Goal: Task Accomplishment & Management: Use online tool/utility

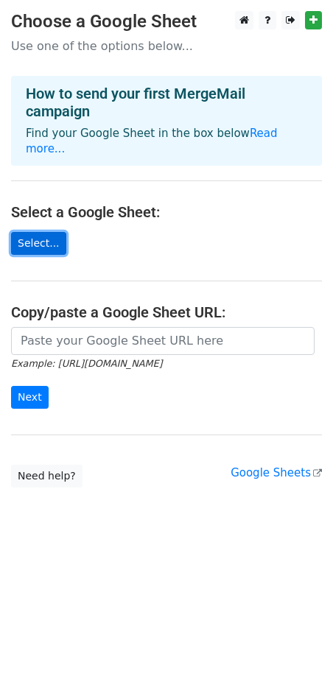
click at [41, 232] on link "Select..." at bounding box center [38, 243] width 55 height 23
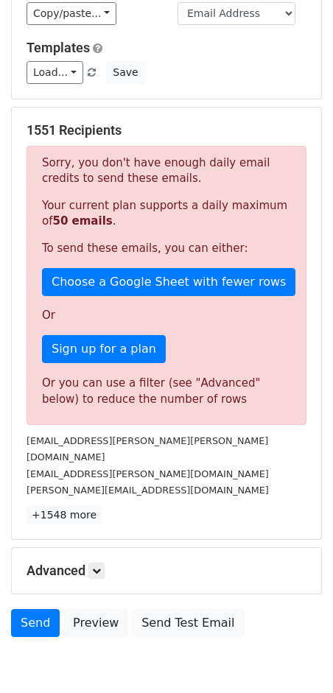
scroll to position [161, 0]
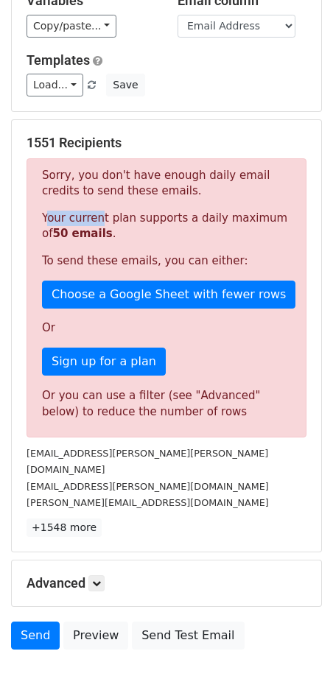
drag, startPoint x: 43, startPoint y: 217, endPoint x: 91, endPoint y: 216, distance: 47.2
click at [91, 216] on p "Your current plan supports a daily maximum of 50 emails ." at bounding box center [166, 226] width 249 height 31
click at [98, 230] on p "Your current plan supports a daily maximum of 50 emails ." at bounding box center [166, 226] width 249 height 31
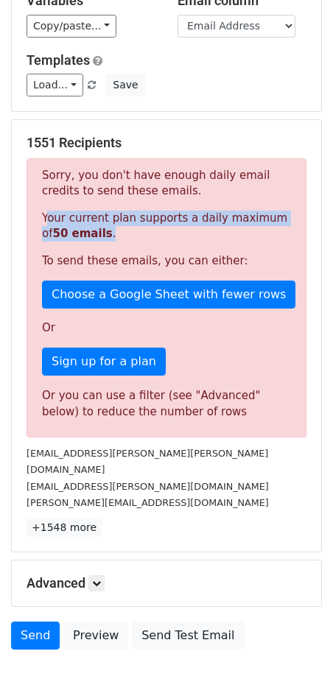
drag, startPoint x: 42, startPoint y: 217, endPoint x: 111, endPoint y: 235, distance: 71.7
click at [111, 236] on p "Your current plan supports a daily maximum of 50 emails ." at bounding box center [166, 226] width 249 height 31
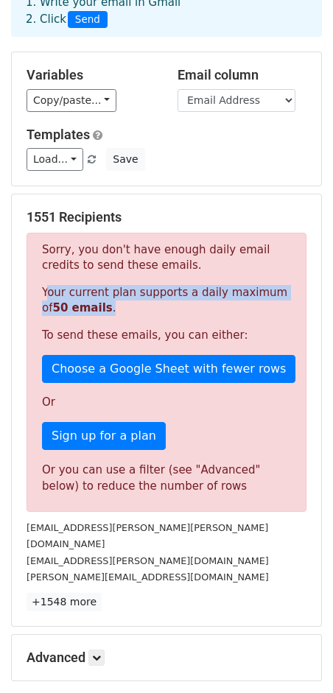
scroll to position [220, 0]
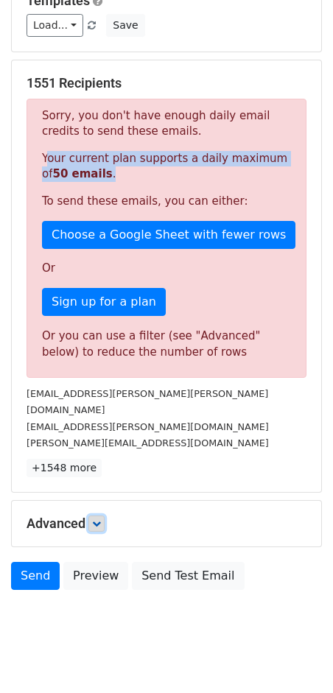
click at [93, 516] on link at bounding box center [96, 524] width 16 height 16
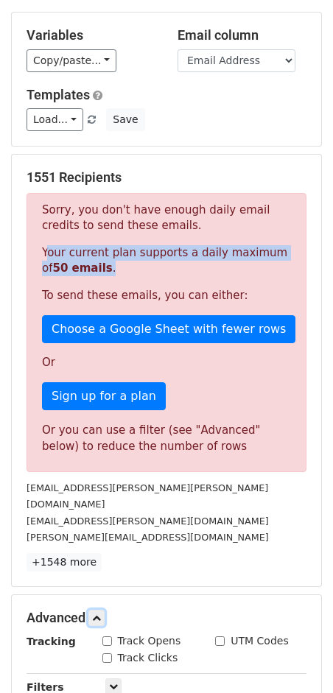
scroll to position [123, 0]
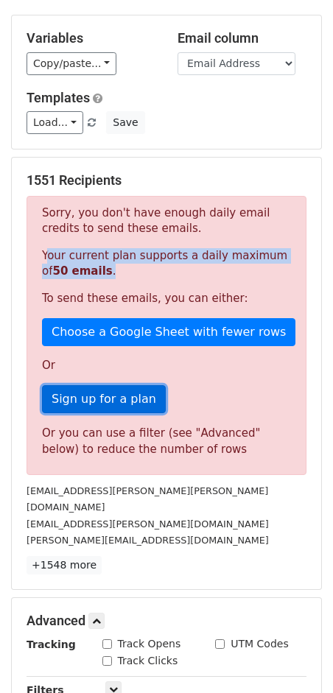
click at [122, 399] on link "Sign up for a plan" at bounding box center [104, 399] width 124 height 28
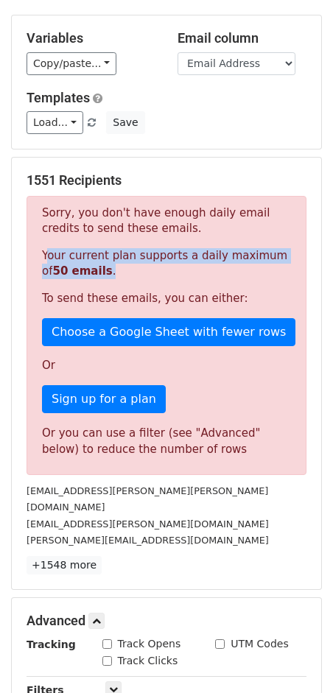
click at [85, 270] on strong "50 emails" at bounding box center [82, 270] width 60 height 13
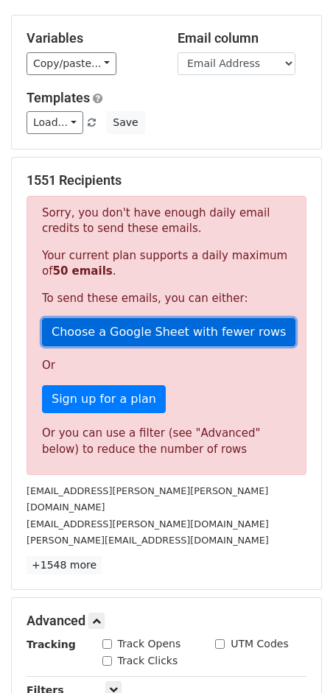
click at [118, 329] on link "Choose a Google Sheet with fewer rows" at bounding box center [168, 332] width 253 height 28
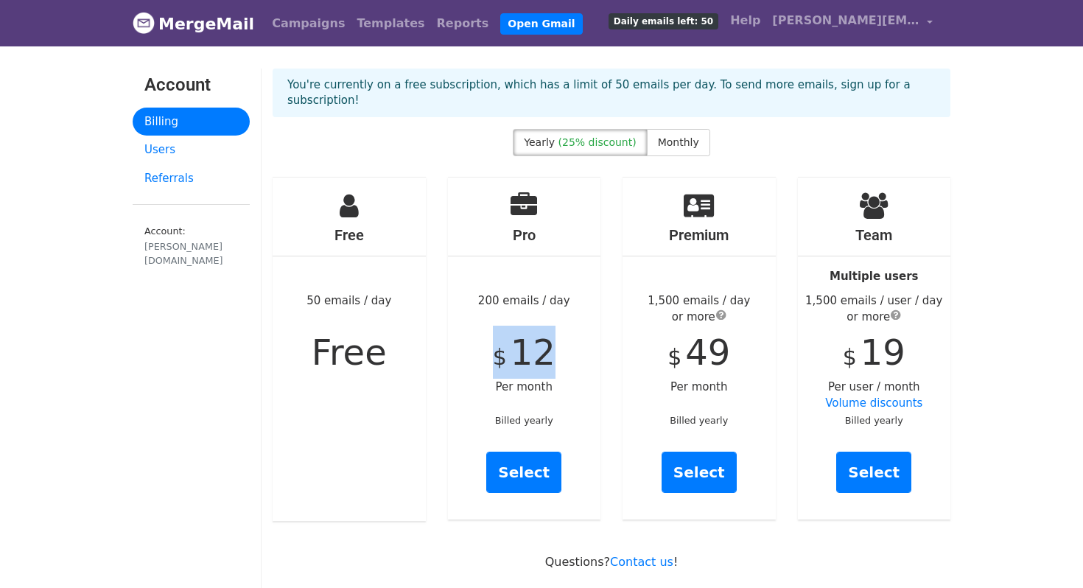
drag, startPoint x: 502, startPoint y: 339, endPoint x: 572, endPoint y: 339, distance: 70.0
click at [572, 339] on div "Pro 200 emails / day $ 12 Per month Billed yearly Select" at bounding box center [524, 349] width 153 height 342
drag, startPoint x: 676, startPoint y: 345, endPoint x: 716, endPoint y: 345, distance: 39.8
click at [716, 345] on div "Premium 1,500 emails / day or more $ 49 Per month Billed yearly Select" at bounding box center [699, 349] width 153 height 342
click at [733, 342] on div "Premium 1,500 emails / day or more $ 49 Per month Billed yearly Select" at bounding box center [699, 349] width 153 height 342
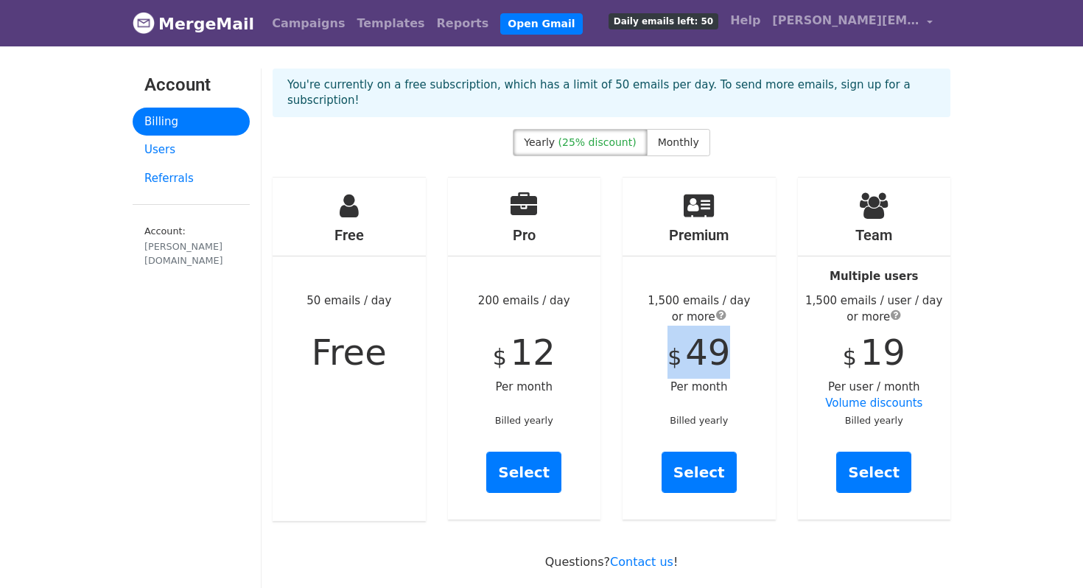
drag, startPoint x: 670, startPoint y: 332, endPoint x: 749, endPoint y: 331, distance: 78.8
click at [749, 331] on div "Premium 1,500 emails / day or more $ 49 Per month Billed yearly Select" at bounding box center [699, 349] width 153 height 342
click at [677, 132] on label "Monthly" at bounding box center [678, 142] width 63 height 27
click at [587, 129] on label "Yearly (25% discount)" at bounding box center [580, 142] width 134 height 27
click at [698, 452] on link "Select" at bounding box center [699, 472] width 75 height 41
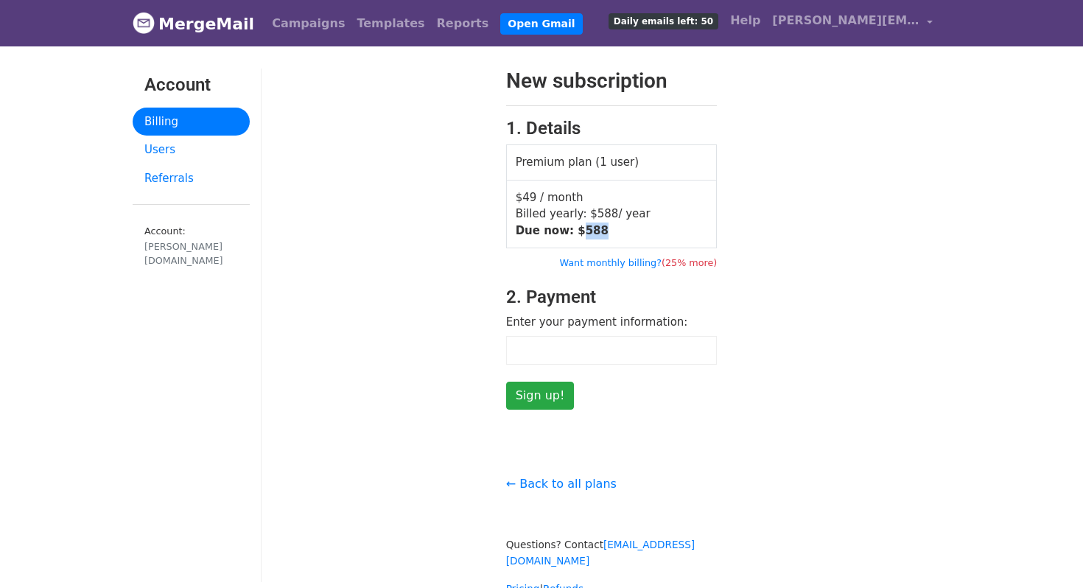
drag, startPoint x: 569, startPoint y: 228, endPoint x: 609, endPoint y: 228, distance: 39.8
click at [609, 228] on td "$49 / month Billed yearly: $ 588 / year Due now: $ 588" at bounding box center [611, 214] width 211 height 69
click at [761, 220] on div "New subscription 1. Details Premium plan (1 user) $49 / month Billed yearly: $ …" at bounding box center [612, 239] width 700 height 341
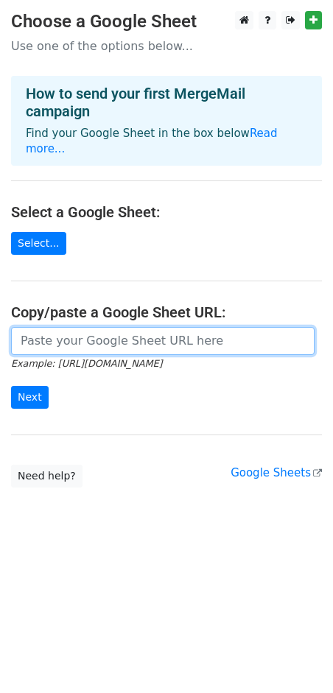
click at [88, 327] on input "url" at bounding box center [163, 341] width 304 height 28
paste input "[URL][DOMAIN_NAME]"
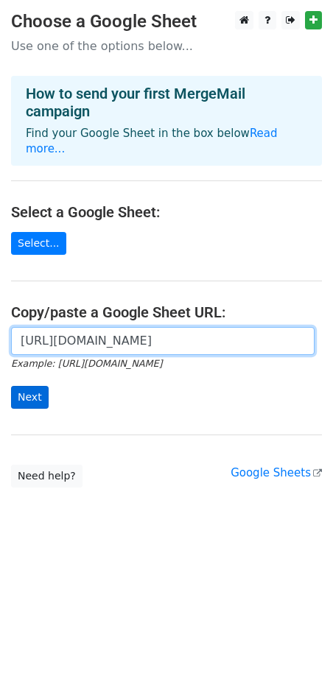
type input "[URL][DOMAIN_NAME]"
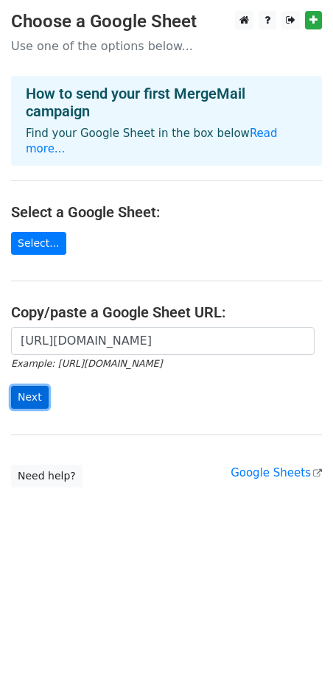
scroll to position [0, 0]
click at [32, 386] on input "Next" at bounding box center [30, 397] width 38 height 23
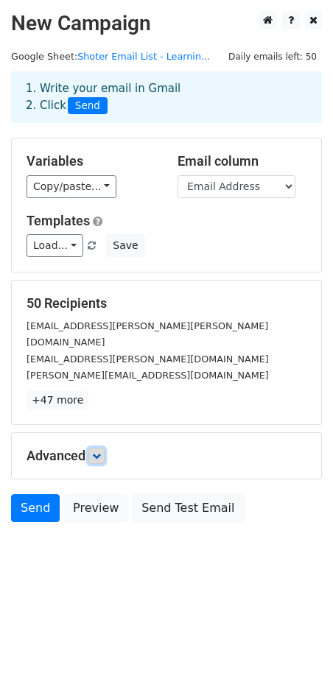
click at [105, 448] on link at bounding box center [96, 456] width 16 height 16
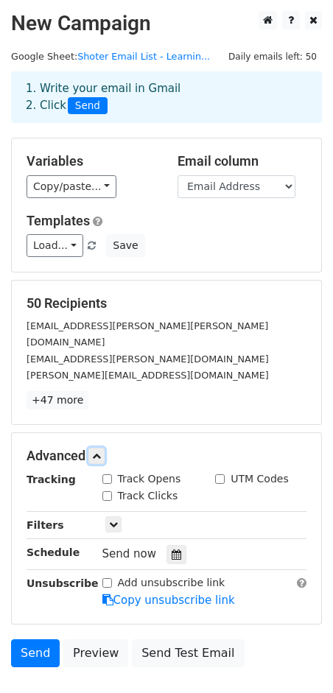
scroll to position [77, 0]
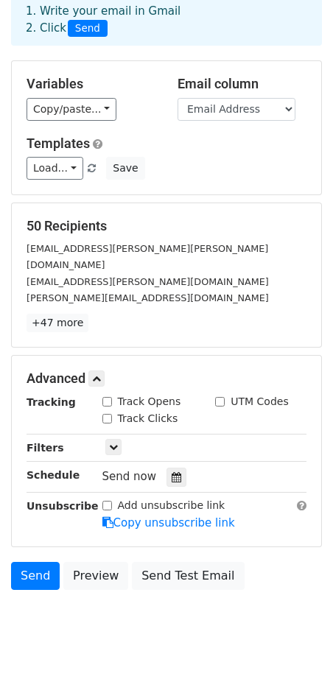
click at [105, 397] on input "Track Opens" at bounding box center [107, 402] width 10 height 10
checkbox input "true"
click at [105, 414] on input "Track Clicks" at bounding box center [107, 419] width 10 height 10
checkbox input "true"
click at [109, 443] on icon at bounding box center [113, 447] width 9 height 9
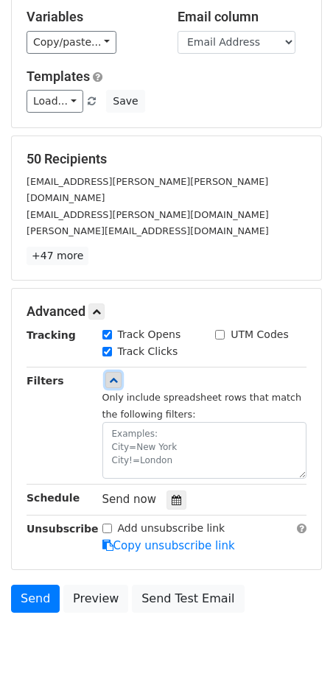
scroll to position [167, 0]
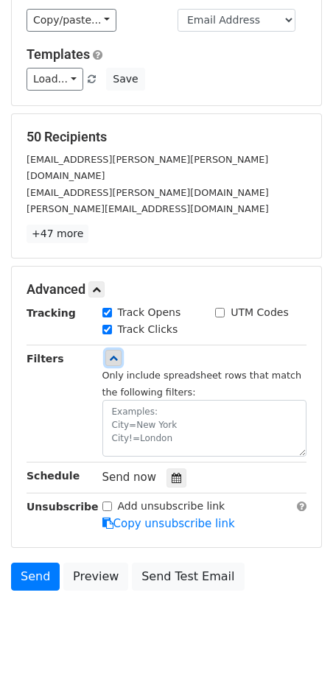
click at [116, 350] on link at bounding box center [113, 358] width 16 height 16
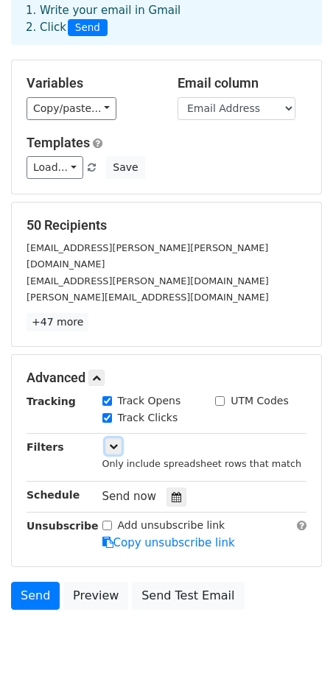
scroll to position [77, 0]
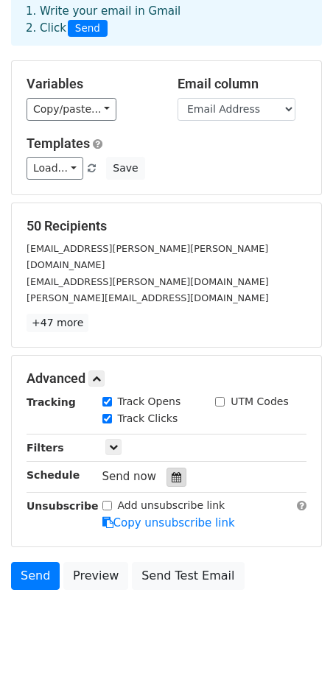
click at [172, 472] on icon at bounding box center [177, 477] width 10 height 10
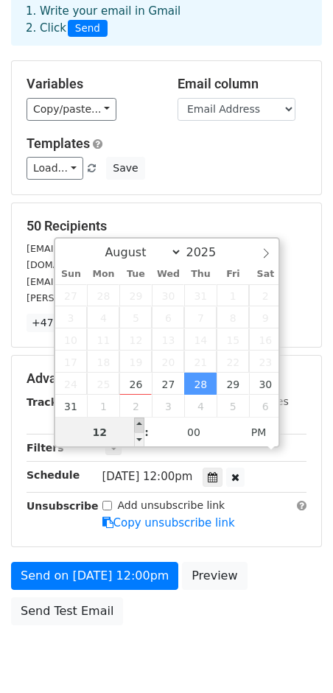
type input "2025-08-28 13:00"
type input "01"
click at [137, 424] on span at bounding box center [139, 425] width 10 height 15
type input "2025-08-28 14:00"
type input "02"
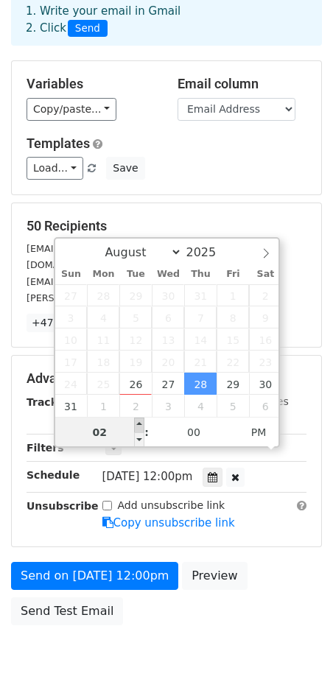
click at [137, 424] on span at bounding box center [139, 425] width 10 height 15
click at [110, 430] on input "02" at bounding box center [100, 432] width 90 height 29
type input "2025-08-28 13:00"
type input "01"
click at [141, 436] on span at bounding box center [139, 439] width 10 height 15
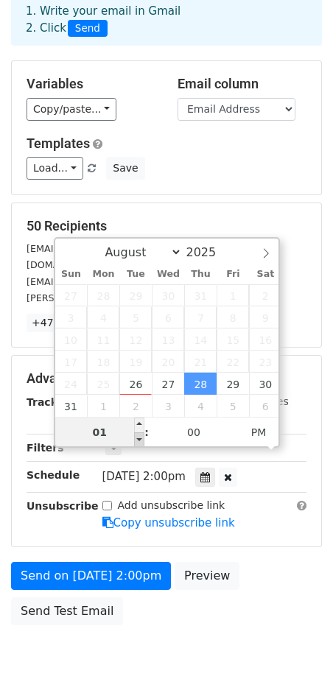
type input "[DATE] 12:00"
type input "12"
click at [141, 436] on span at bounding box center [139, 439] width 10 height 15
type input "[DATE] 11:00"
type input "11"
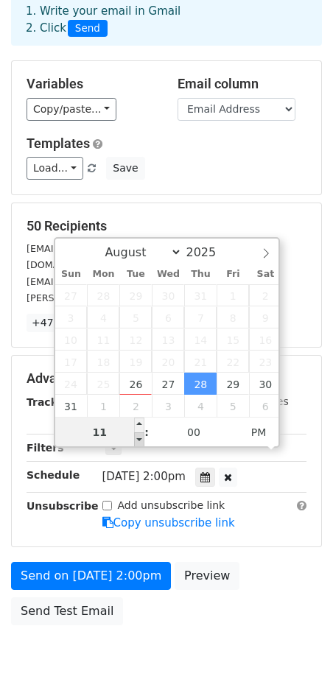
click at [141, 436] on span at bounding box center [139, 439] width 10 height 15
type input "2025-08-28 10:00"
type input "10"
click at [141, 436] on span at bounding box center [139, 439] width 10 height 15
type input "2025-08-28 09:00"
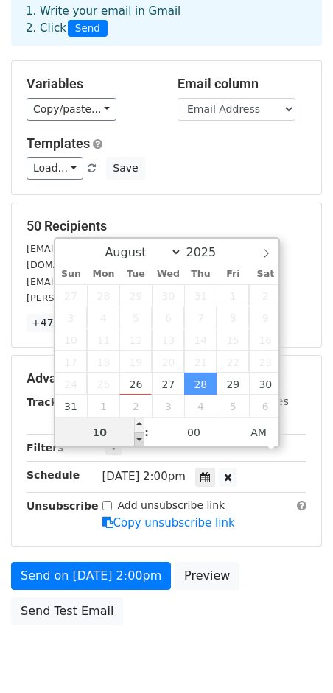
type input "09"
click at [141, 436] on span at bounding box center [139, 439] width 10 height 15
type input "2025-08-28 10:00"
type input "10"
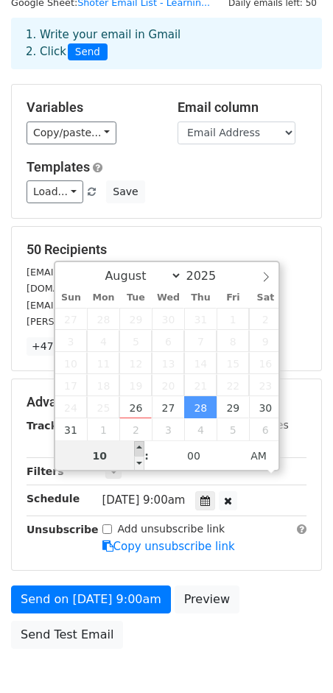
click at [141, 420] on div "August September October November December 2025 Sun Mon Tue Wed Thu Fri Sat 27 …" at bounding box center [167, 366] width 227 height 211
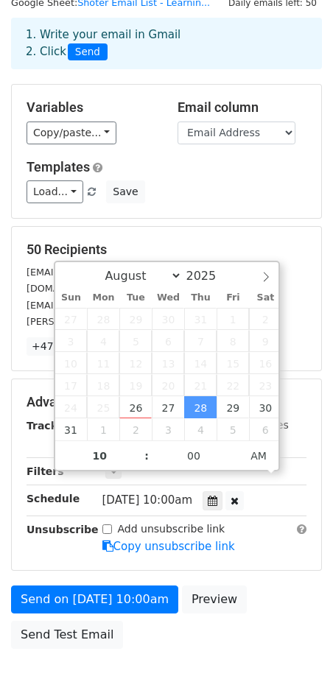
scroll to position [77, 0]
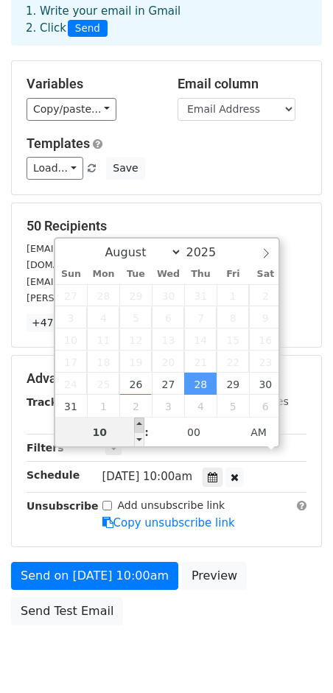
type input "2025-08-28 11:00"
type input "11"
click at [144, 428] on span at bounding box center [139, 425] width 10 height 15
click at [263, 467] on div "Thu, Aug 28, 11:00am 2025-08-28 11:00" at bounding box center [188, 477] width 173 height 20
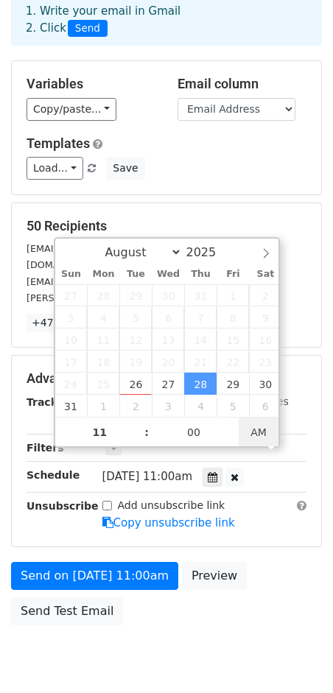
click at [256, 432] on span "AM" at bounding box center [259, 432] width 41 height 29
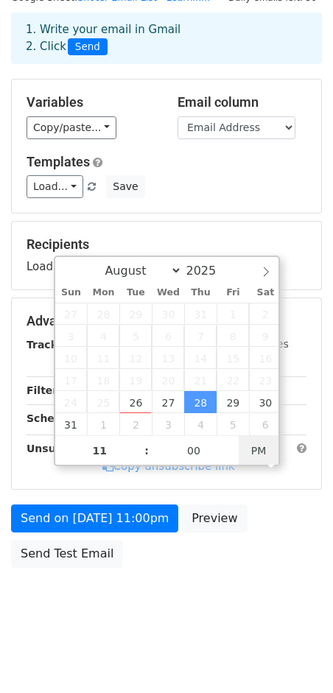
scroll to position [54, 0]
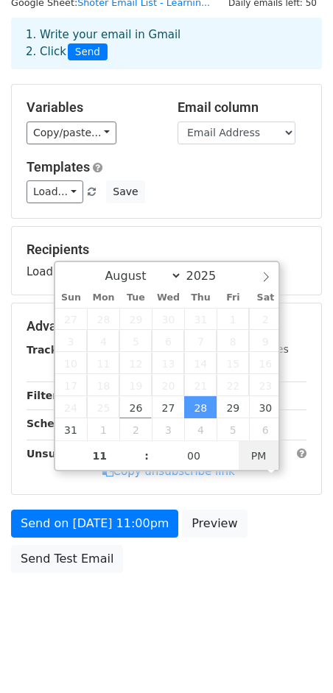
type input "2025-08-28 11:00"
click at [257, 447] on span "PM" at bounding box center [259, 455] width 41 height 29
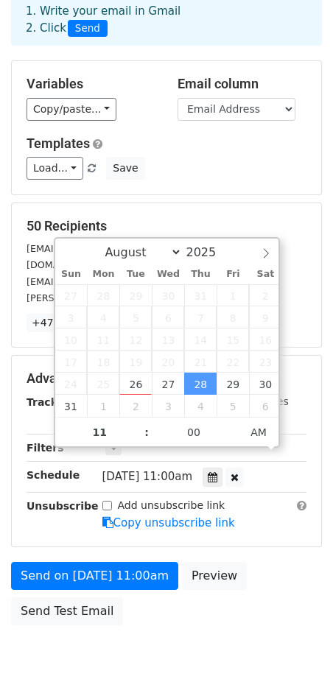
click at [267, 528] on form "Variables Copy/paste... {{Name}} {{Company Name}} {{Email Address}} Email colum…" at bounding box center [166, 346] width 311 height 572
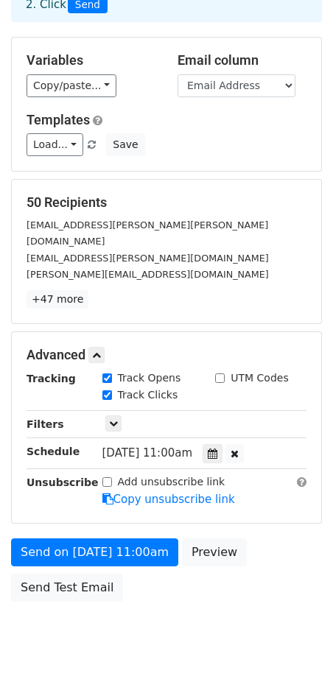
scroll to position [111, 0]
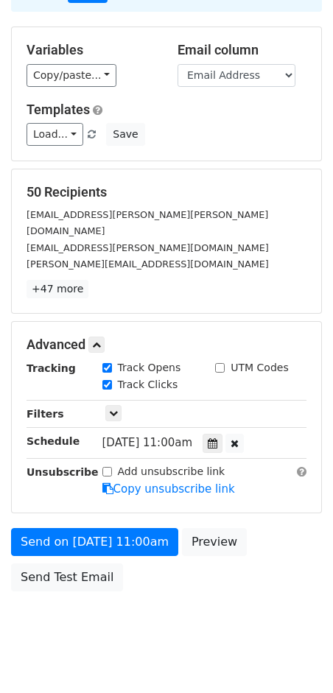
click at [105, 467] on input "Add unsubscribe link" at bounding box center [107, 472] width 10 height 10
checkbox input "false"
click at [59, 130] on link "Load..." at bounding box center [55, 134] width 57 height 23
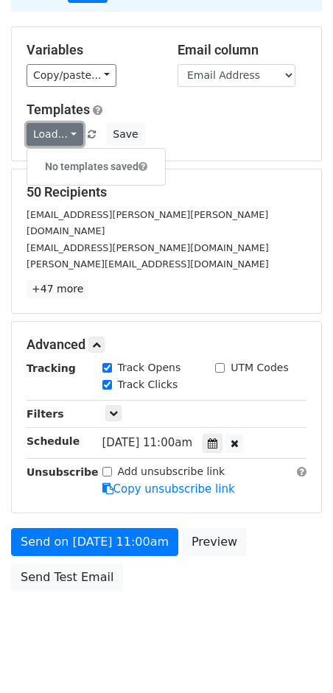
click at [59, 130] on link "Load..." at bounding box center [55, 134] width 57 height 23
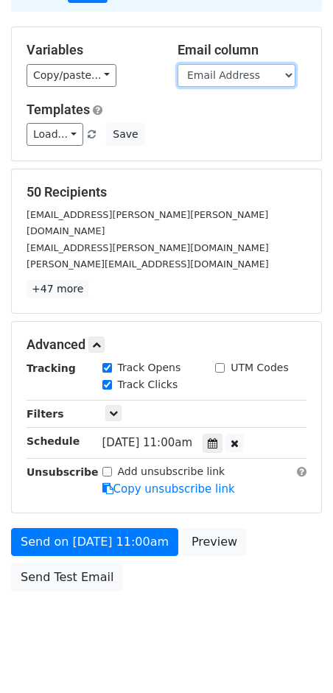
click at [273, 73] on select "Name Company Name Email Address" at bounding box center [237, 75] width 118 height 23
click at [178, 64] on select "Name Company Name Email Address" at bounding box center [237, 75] width 118 height 23
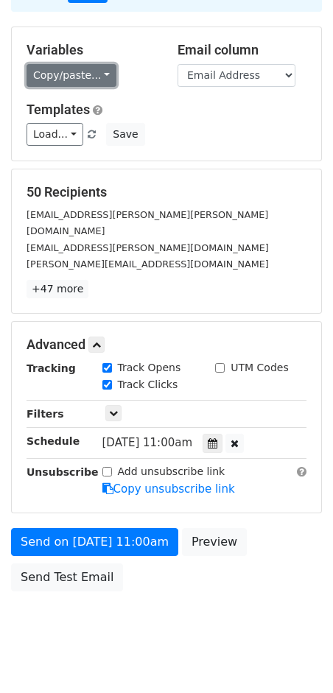
click at [77, 79] on link "Copy/paste..." at bounding box center [72, 75] width 90 height 23
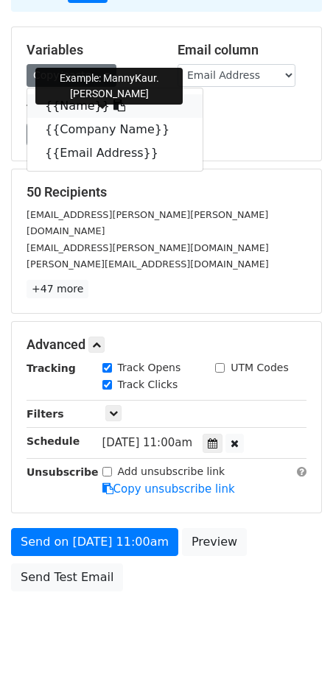
click at [77, 108] on link "{{Name}}" at bounding box center [114, 106] width 175 height 24
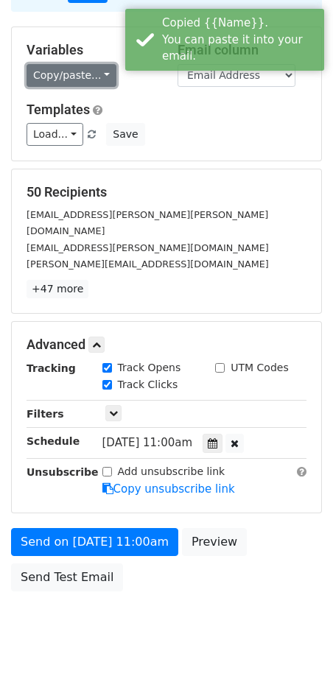
click at [78, 71] on link "Copy/paste..." at bounding box center [72, 75] width 90 height 23
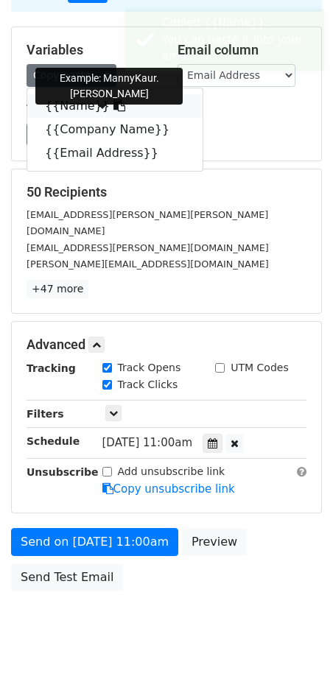
click at [74, 105] on link "{{Name}}" at bounding box center [114, 106] width 175 height 24
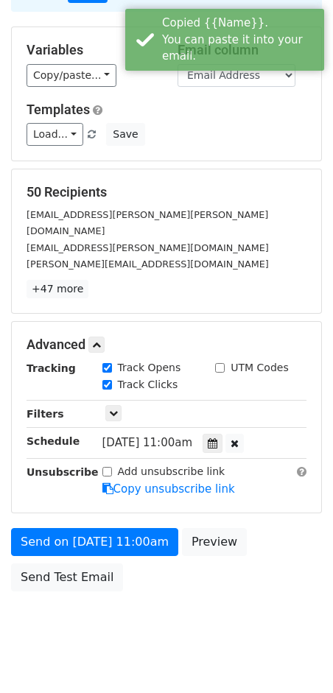
click at [144, 102] on h5 "Templates" at bounding box center [167, 110] width 280 height 16
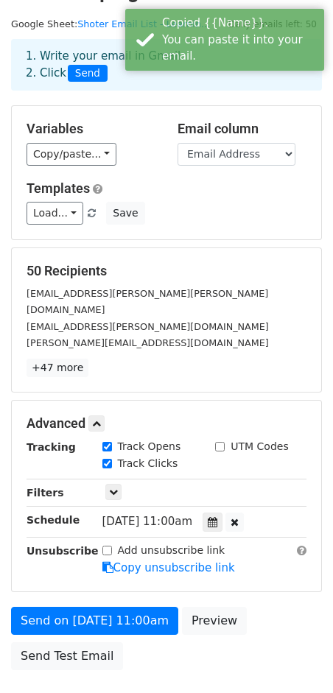
scroll to position [18, 0]
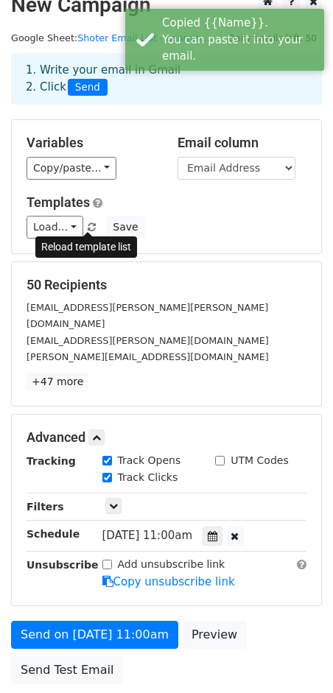
click at [88, 223] on span at bounding box center [92, 228] width 8 height 10
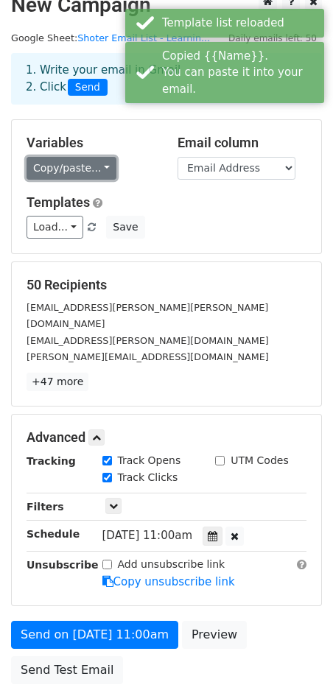
click at [97, 169] on link "Copy/paste..." at bounding box center [72, 168] width 90 height 23
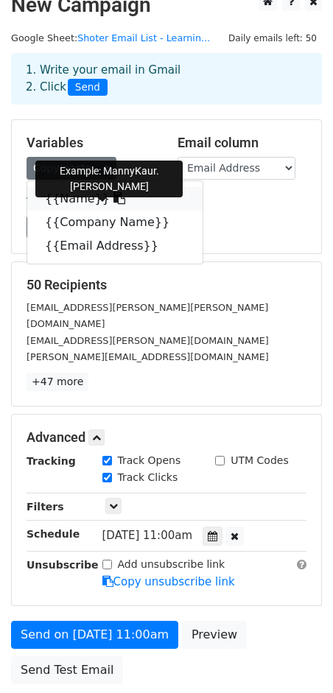
click at [78, 195] on link "{{Name}}" at bounding box center [114, 199] width 175 height 24
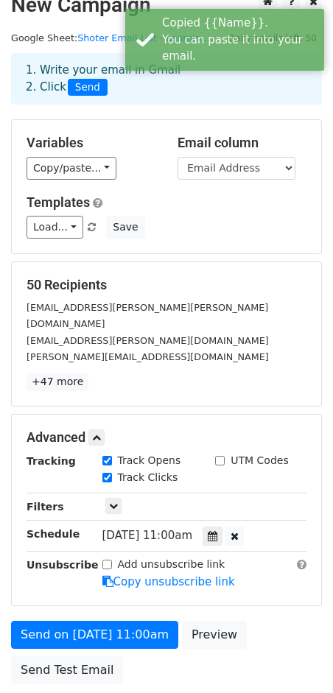
click at [196, 208] on h5 "Templates" at bounding box center [167, 202] width 280 height 16
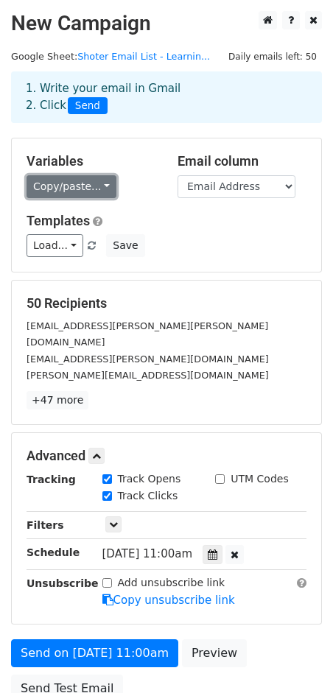
click at [79, 186] on link "Copy/paste..." at bounding box center [72, 186] width 90 height 23
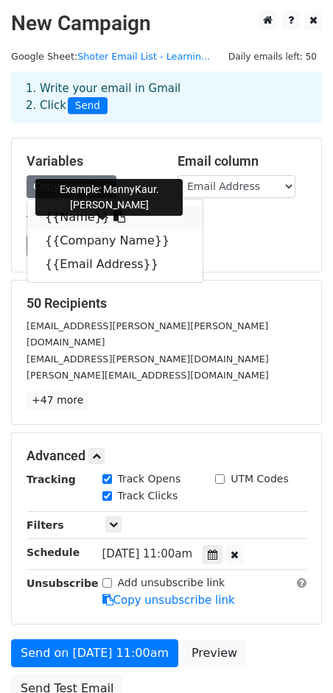
click at [76, 215] on link "{{Name}}" at bounding box center [114, 218] width 175 height 24
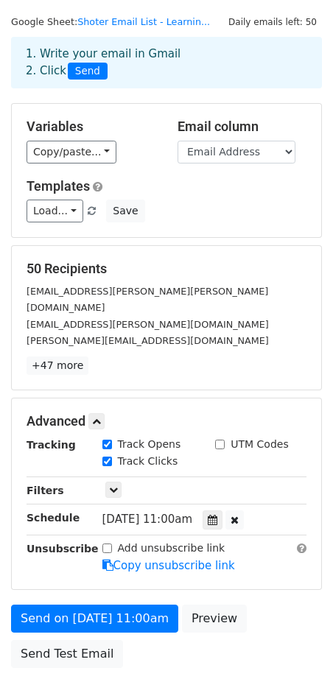
scroll to position [111, 0]
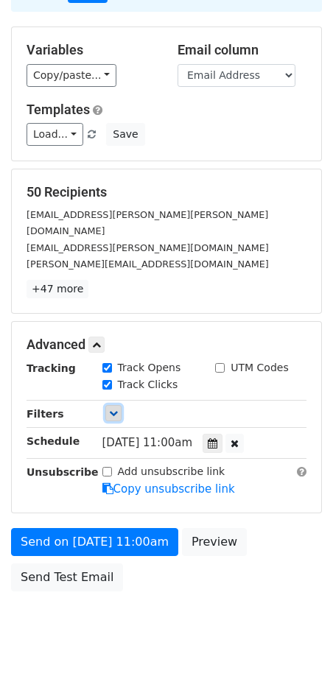
click at [111, 409] on icon at bounding box center [113, 413] width 9 height 9
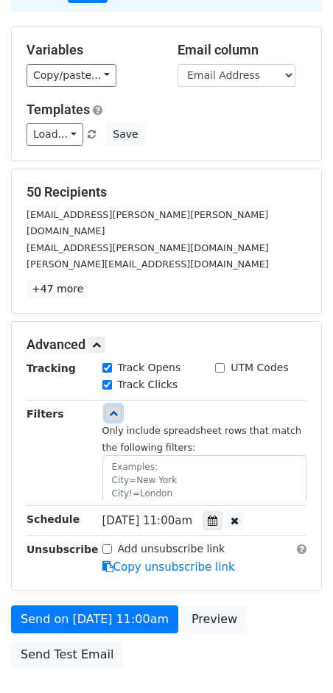
click at [113, 409] on icon at bounding box center [113, 413] width 9 height 9
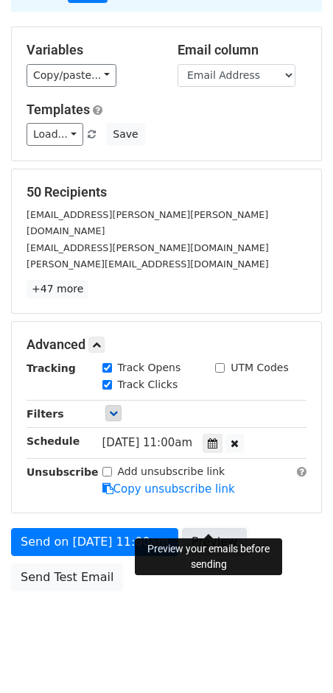
click at [211, 528] on link "Preview" at bounding box center [214, 542] width 65 height 28
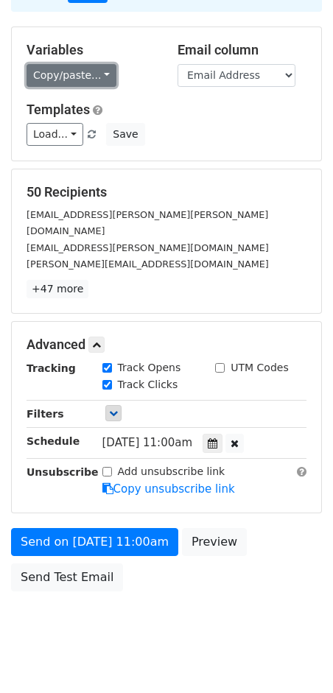
click at [80, 72] on link "Copy/paste..." at bounding box center [72, 75] width 90 height 23
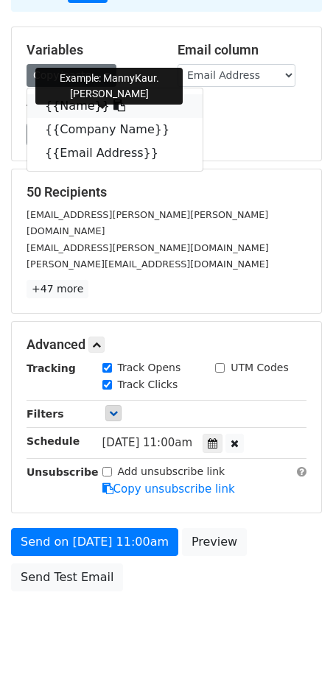
click at [113, 106] on icon at bounding box center [119, 105] width 12 height 12
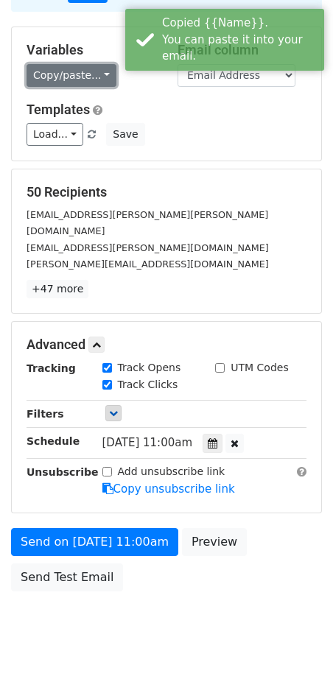
click at [66, 71] on link "Copy/paste..." at bounding box center [72, 75] width 90 height 23
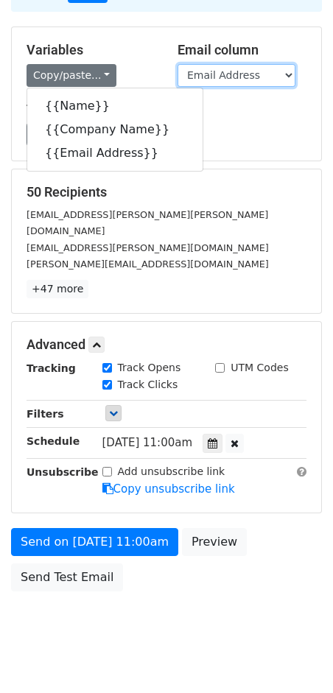
click at [221, 80] on select "Name Company Name Email Address" at bounding box center [237, 75] width 118 height 23
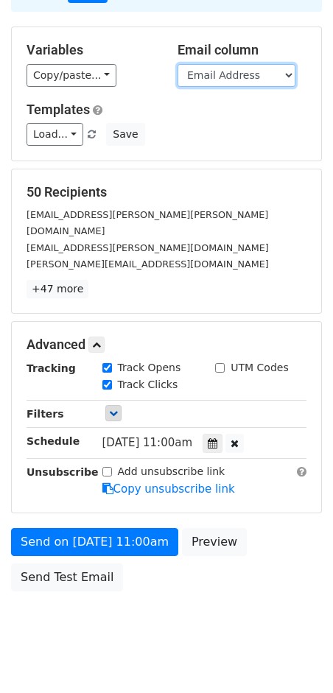
click at [178, 64] on select "Name Company Name Email Address" at bounding box center [237, 75] width 118 height 23
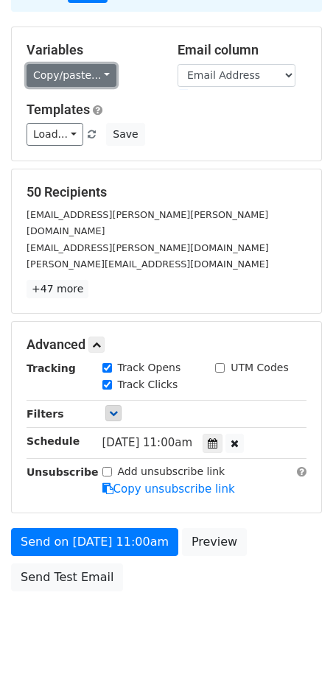
click at [69, 76] on link "Copy/paste..." at bounding box center [72, 75] width 90 height 23
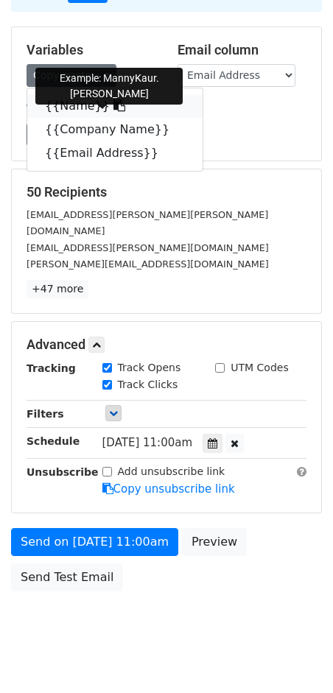
click at [63, 108] on link "{{Name}}" at bounding box center [114, 106] width 175 height 24
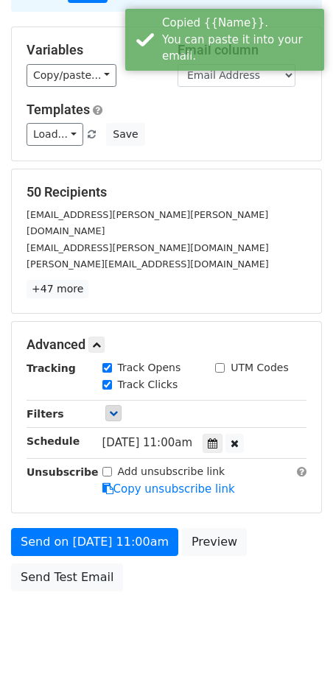
click at [153, 111] on h5 "Templates" at bounding box center [167, 110] width 280 height 16
click at [219, 99] on div "Variables Copy/paste... {{Name}} {{Company Name}} {{Email Address}} Email colum…" at bounding box center [166, 93] width 309 height 133
click at [231, 79] on select "Name Company Name Email Address" at bounding box center [237, 75] width 118 height 23
click at [178, 64] on select "Name Company Name Email Address" at bounding box center [237, 75] width 118 height 23
click at [220, 76] on select "Name Company Name Email Address" at bounding box center [237, 75] width 118 height 23
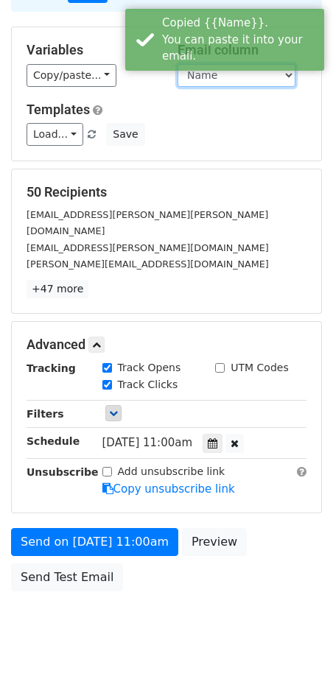
click at [178, 64] on select "Name Company Name Email Address" at bounding box center [237, 75] width 118 height 23
click at [224, 123] on div "Load... No templates saved Save" at bounding box center [166, 134] width 302 height 23
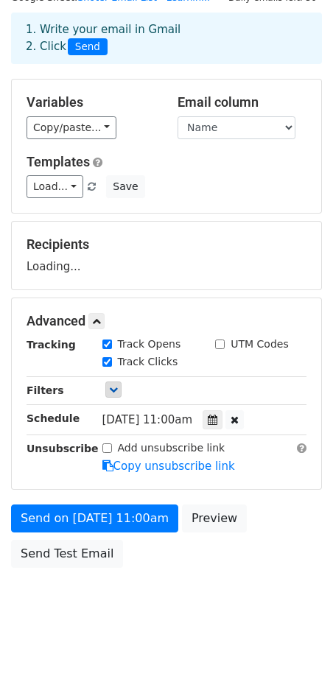
scroll to position [54, 0]
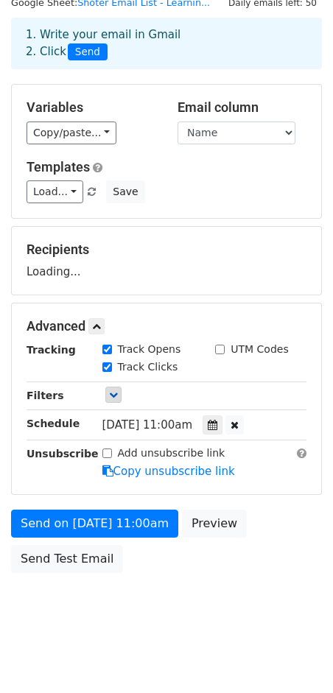
click at [71, 77] on div "1. Write your email in Gmail 2. Click Send" at bounding box center [166, 54] width 333 height 59
click at [192, 125] on select "Name Company Name Email Address" at bounding box center [237, 133] width 118 height 23
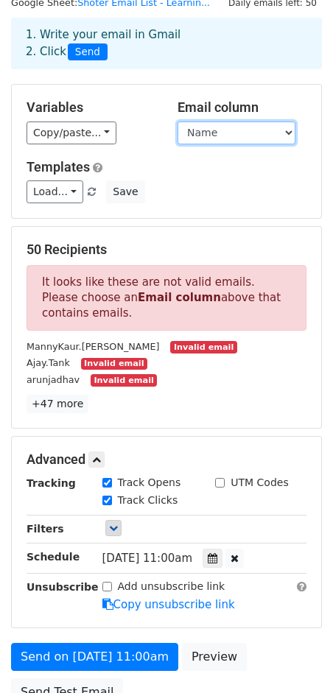
select select "Email Address"
click at [178, 122] on select "Name Company Name Email Address" at bounding box center [237, 133] width 118 height 23
click at [139, 164] on h5 "Templates" at bounding box center [167, 167] width 280 height 16
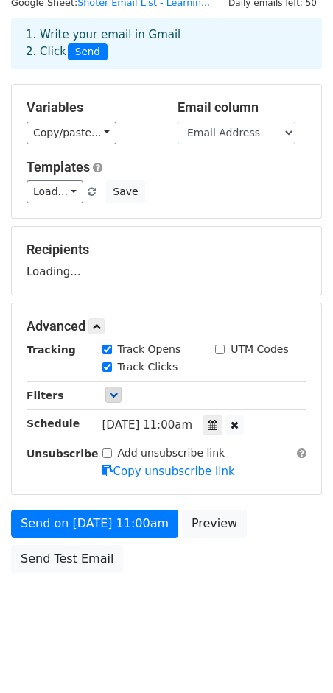
scroll to position [19, 0]
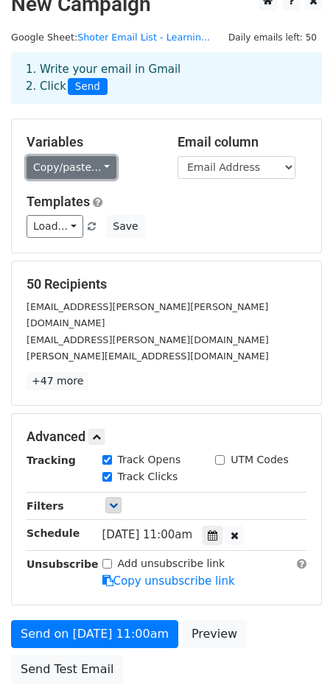
click at [89, 171] on link "Copy/paste..." at bounding box center [72, 167] width 90 height 23
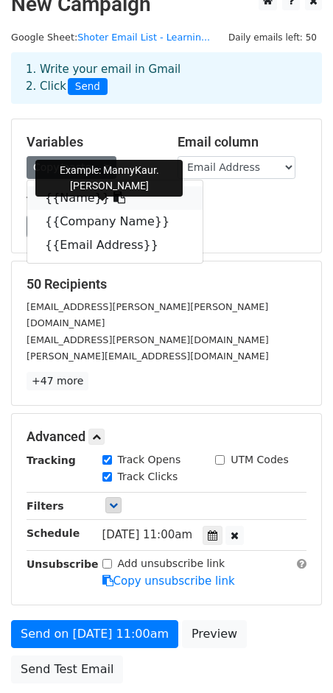
click at [60, 199] on link "{{Name}}" at bounding box center [114, 198] width 175 height 24
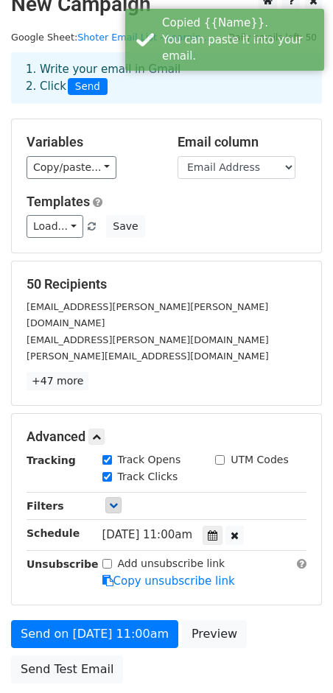
click at [155, 184] on div "Variables Copy/paste... {{Name}} {{Company Name}} {{Email Address}} Email colum…" at bounding box center [166, 185] width 309 height 133
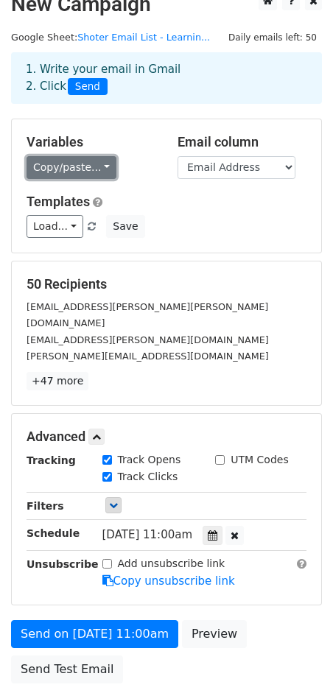
click at [85, 170] on link "Copy/paste..." at bounding box center [72, 167] width 90 height 23
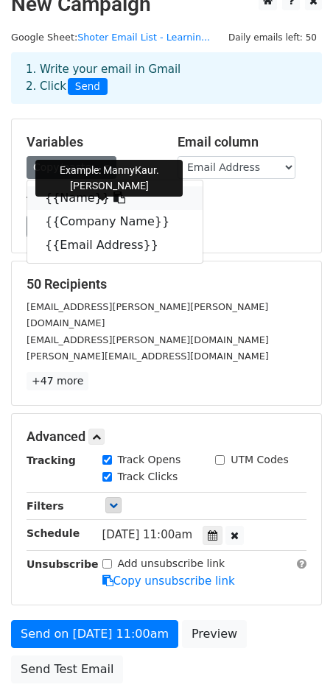
click at [76, 197] on link "{{Name}}" at bounding box center [114, 198] width 175 height 24
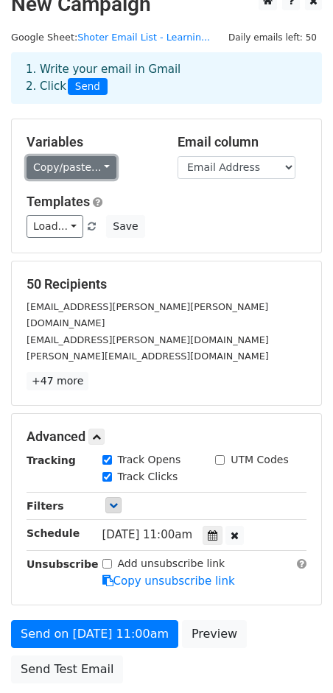
click at [50, 160] on link "Copy/paste..." at bounding box center [72, 167] width 90 height 23
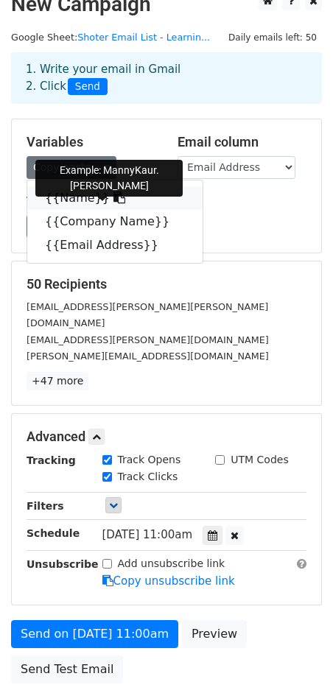
click at [57, 198] on link "{{Name}}" at bounding box center [114, 198] width 175 height 24
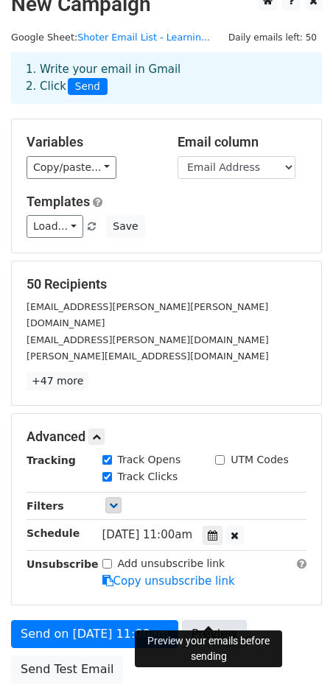
click at [201, 620] on link "Preview" at bounding box center [214, 634] width 65 height 28
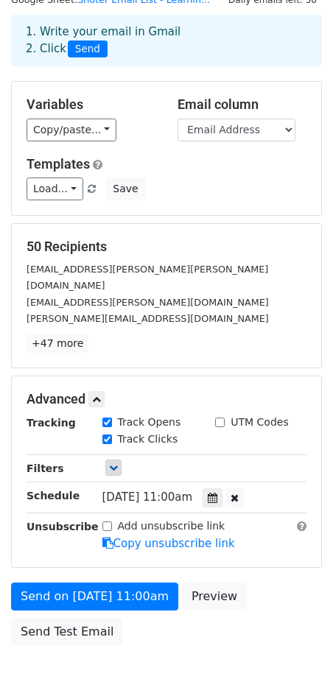
scroll to position [0, 0]
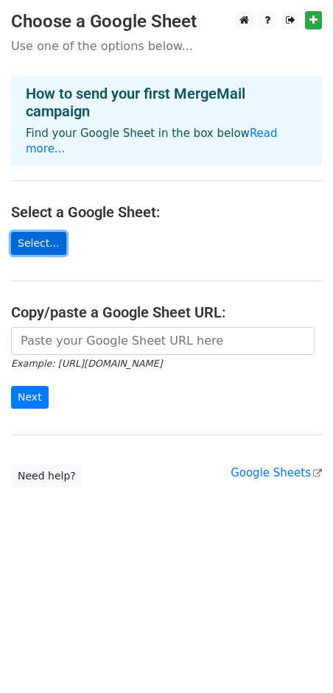
click at [43, 232] on link "Select..." at bounding box center [38, 243] width 55 height 23
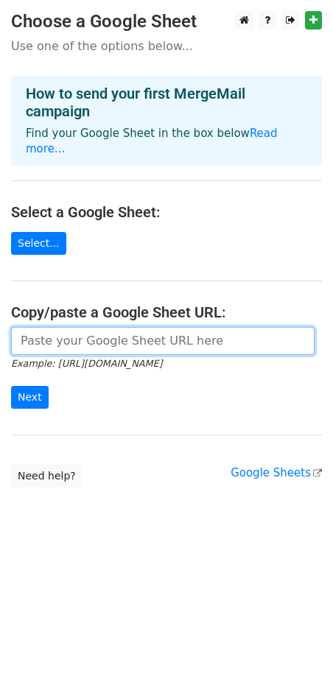
click at [66, 327] on input "url" at bounding box center [163, 341] width 304 height 28
paste input "[URL][DOMAIN_NAME]"
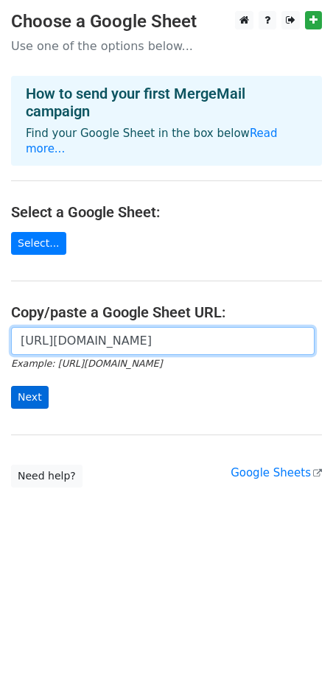
type input "[URL][DOMAIN_NAME]"
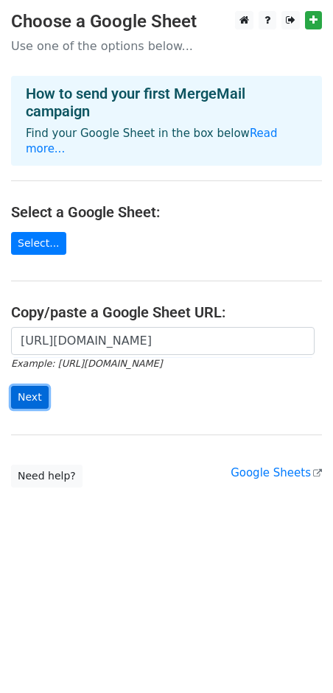
click at [41, 386] on input "Next" at bounding box center [30, 397] width 38 height 23
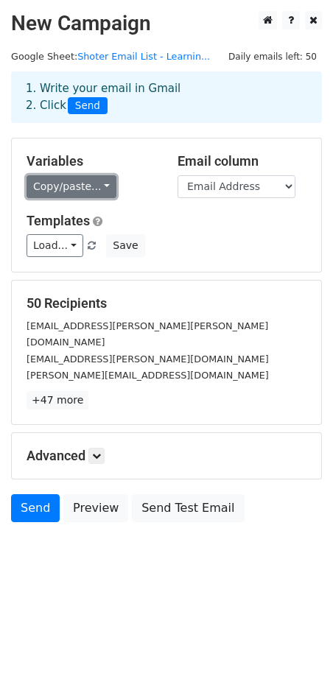
click at [100, 186] on link "Copy/paste..." at bounding box center [72, 186] width 90 height 23
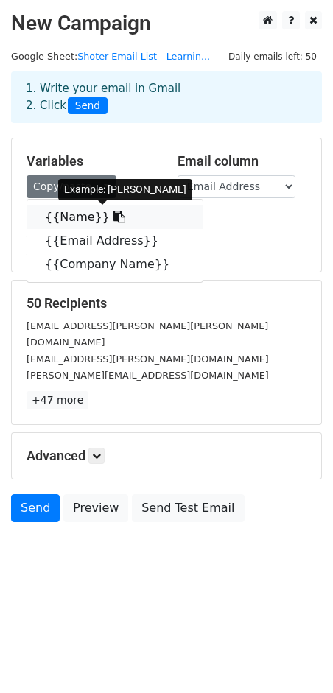
click at [113, 215] on icon at bounding box center [119, 217] width 12 height 12
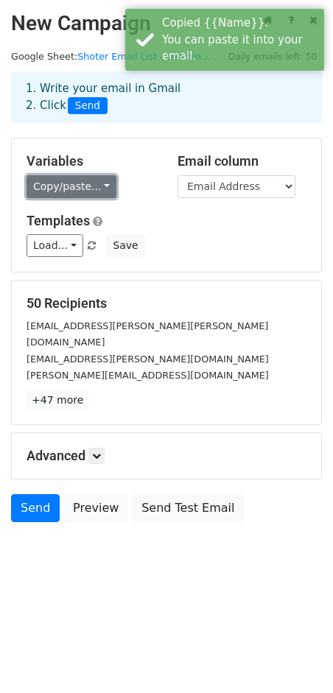
click at [85, 189] on link "Copy/paste..." at bounding box center [72, 186] width 90 height 23
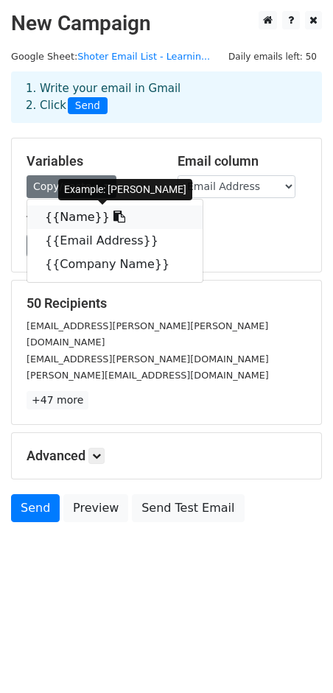
click at [68, 214] on link "{{Name}}" at bounding box center [114, 218] width 175 height 24
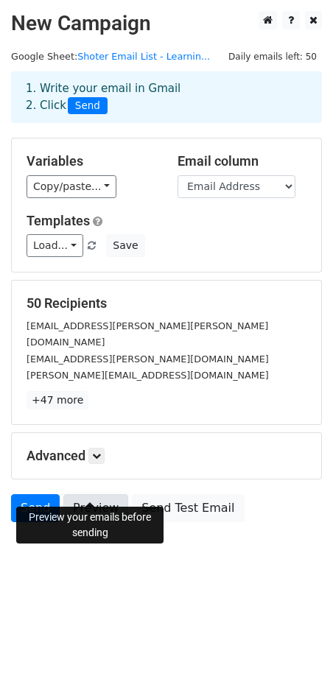
click at [97, 494] on link "Preview" at bounding box center [95, 508] width 65 height 28
click at [83, 494] on link "Preview" at bounding box center [95, 508] width 65 height 28
click at [93, 448] on link at bounding box center [96, 456] width 16 height 16
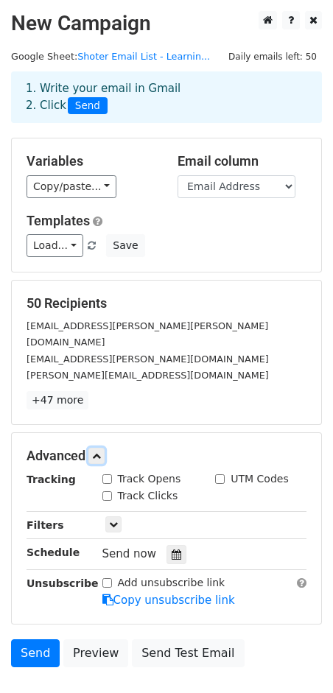
scroll to position [77, 0]
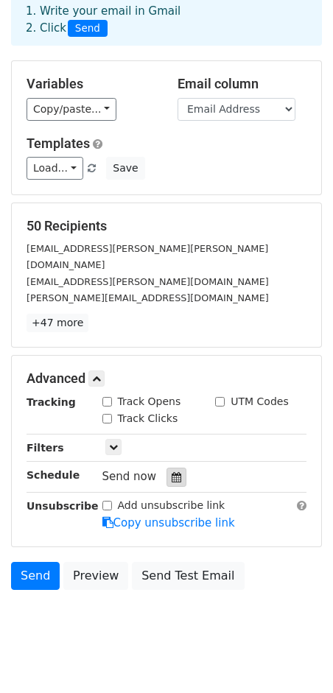
click at [172, 472] on icon at bounding box center [177, 477] width 10 height 10
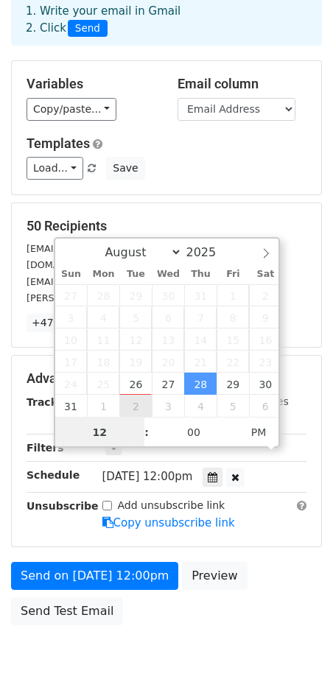
scroll to position [54, 0]
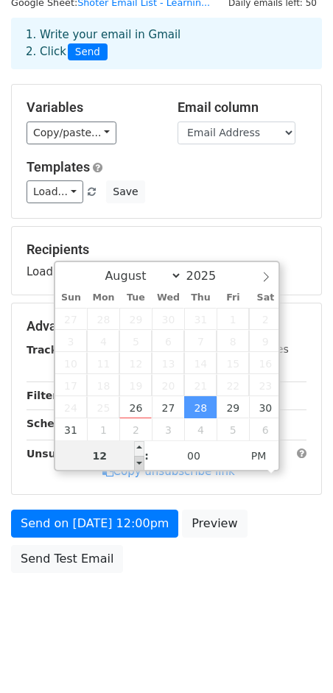
type input "2025-08-28 11:00"
type input "11"
click at [141, 461] on span at bounding box center [139, 463] width 10 height 15
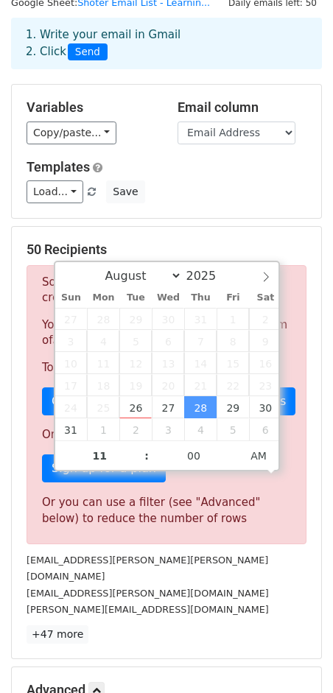
click at [213, 561] on div "[EMAIL_ADDRESS][PERSON_NAME][PERSON_NAME][DOMAIN_NAME]" at bounding box center [166, 568] width 302 height 33
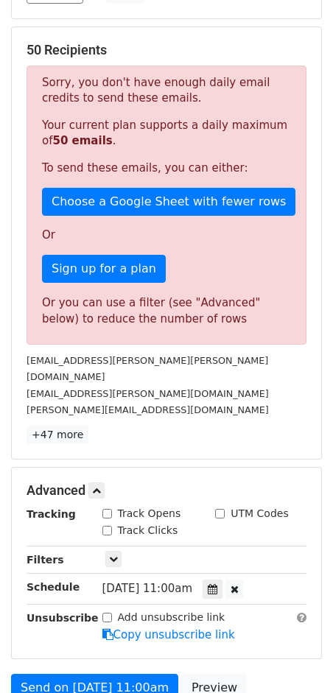
scroll to position [83, 0]
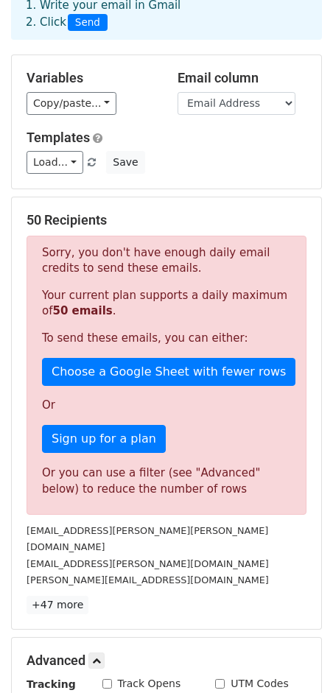
drag, startPoint x: 48, startPoint y: 271, endPoint x: 154, endPoint y: 273, distance: 106.1
click at [154, 273] on p "Sorry, you don't have enough daily email credits to send these emails." at bounding box center [166, 260] width 249 height 31
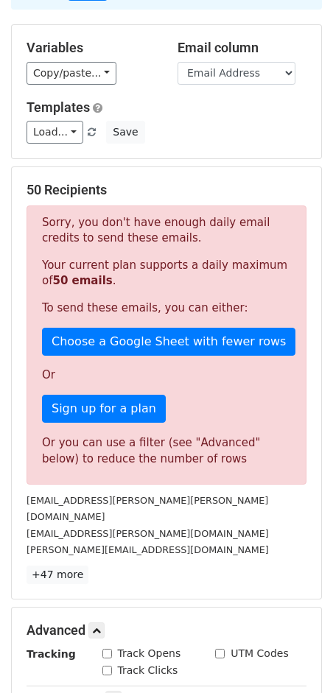
scroll to position [0, 0]
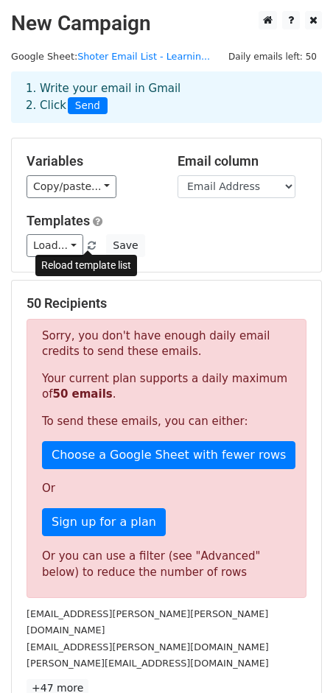
click at [88, 248] on span at bounding box center [92, 247] width 8 height 10
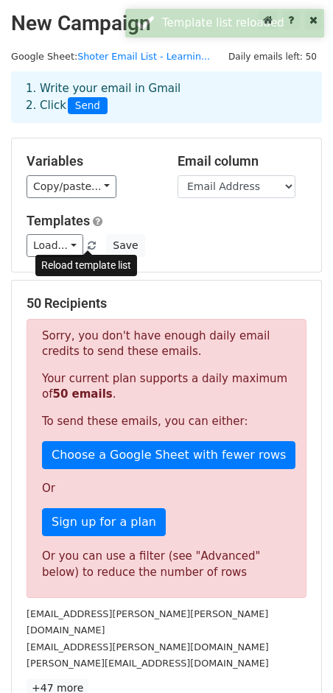
click at [88, 246] on span at bounding box center [92, 247] width 8 height 10
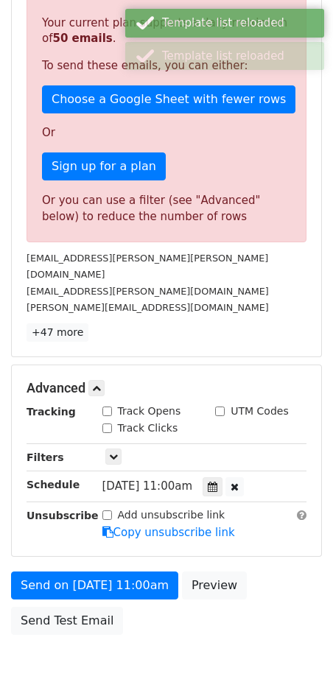
scroll to position [398, 0]
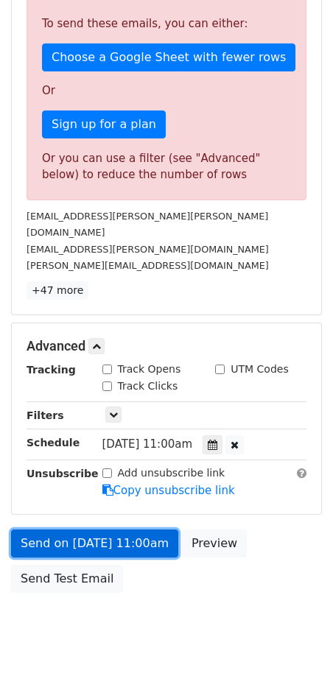
click at [108, 530] on link "Send on Aug 28 at 11:00am" at bounding box center [94, 544] width 167 height 28
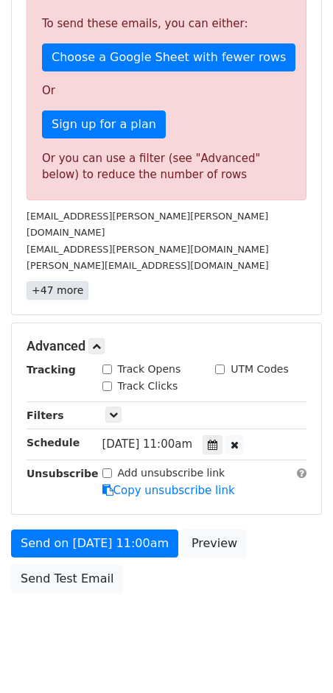
click at [56, 281] on link "+47 more" at bounding box center [58, 290] width 62 height 18
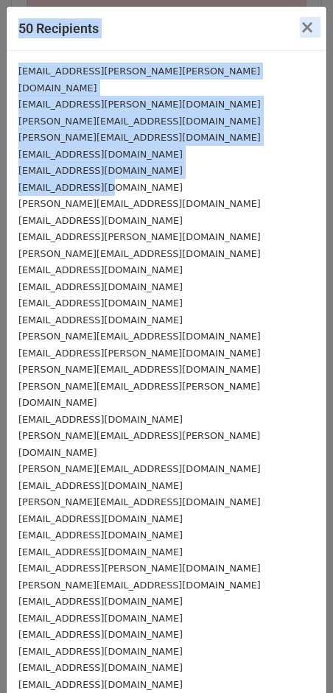
drag, startPoint x: 99, startPoint y: 172, endPoint x: -10, endPoint y: 179, distance: 109.3
click at [0, 179] on html "New Campaign Daily emails left: 50 Google Sheet: Shoter Email List - Learnin...…" at bounding box center [166, 160] width 333 height 1116
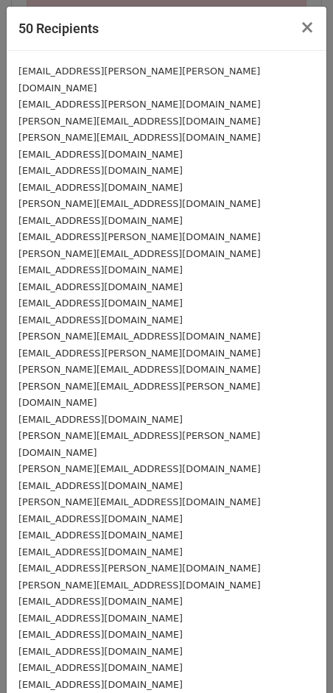
click at [109, 195] on div "[PERSON_NAME][EMAIL_ADDRESS][DOMAIN_NAME]" at bounding box center [166, 203] width 296 height 17
drag, startPoint x: 103, startPoint y: 174, endPoint x: 18, endPoint y: 175, distance: 84.7
click at [18, 179] on div "[EMAIL_ADDRESS][DOMAIN_NAME]" at bounding box center [166, 187] width 296 height 17
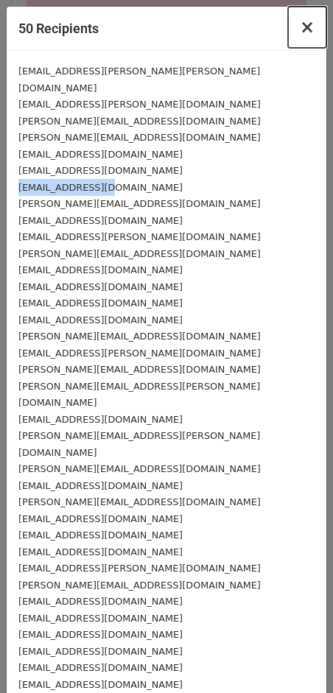
click at [310, 35] on span "×" at bounding box center [307, 27] width 15 height 21
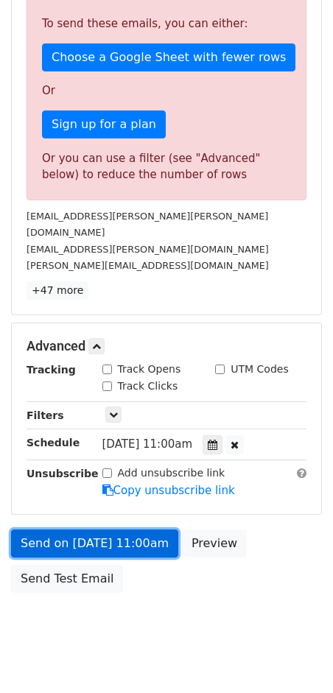
click at [86, 530] on link "Send on Aug 28 at 11:00am" at bounding box center [94, 544] width 167 height 28
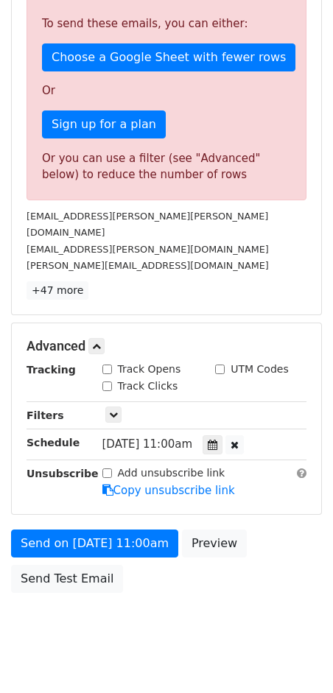
click at [111, 365] on input "Track Opens" at bounding box center [107, 370] width 10 height 10
checkbox input "true"
click at [111, 382] on input "Track Clicks" at bounding box center [107, 387] width 10 height 10
checkbox input "true"
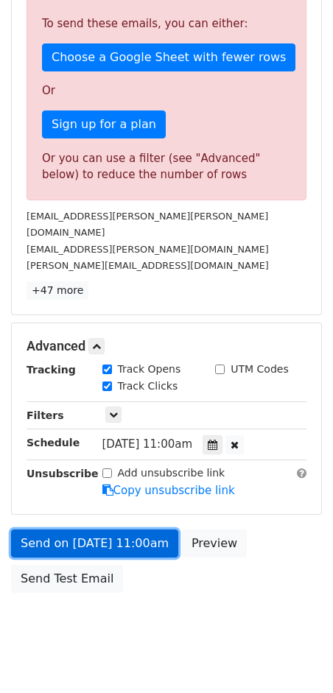
click at [84, 530] on link "Send on Aug 28 at 11:00am" at bounding box center [94, 544] width 167 height 28
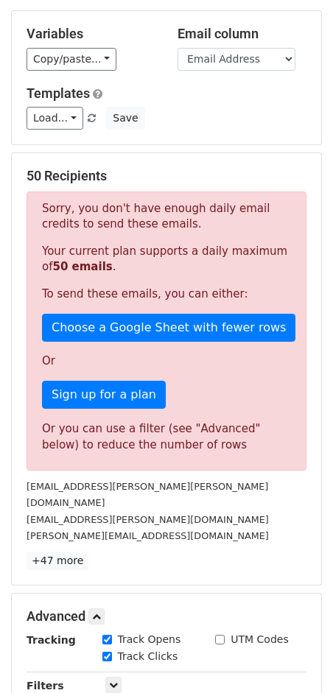
scroll to position [0, 0]
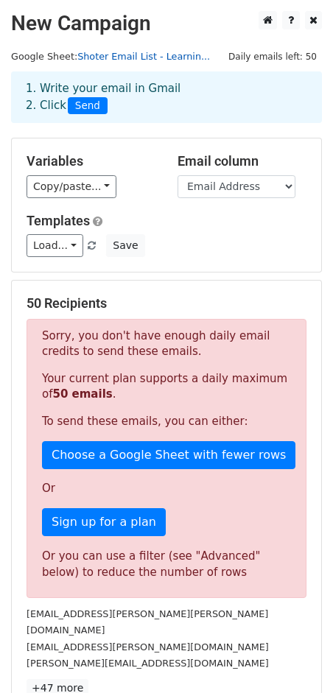
click at [174, 51] on link "Shoter Email List - Learnin..." at bounding box center [143, 56] width 133 height 11
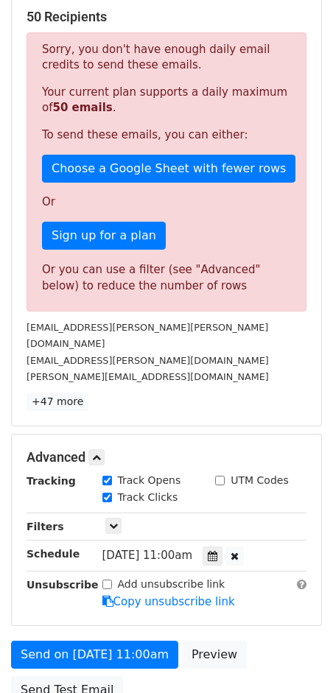
scroll to position [264, 0]
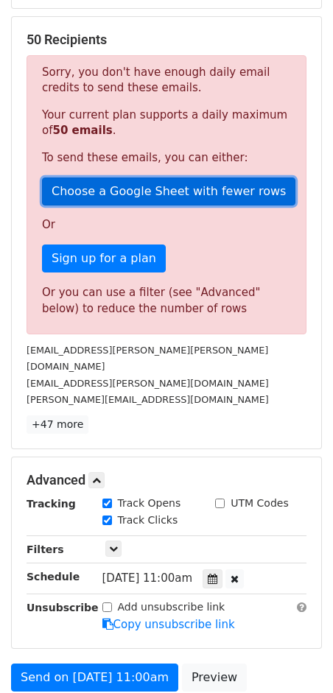
click at [122, 198] on link "Choose a Google Sheet with fewer rows" at bounding box center [168, 192] width 253 height 28
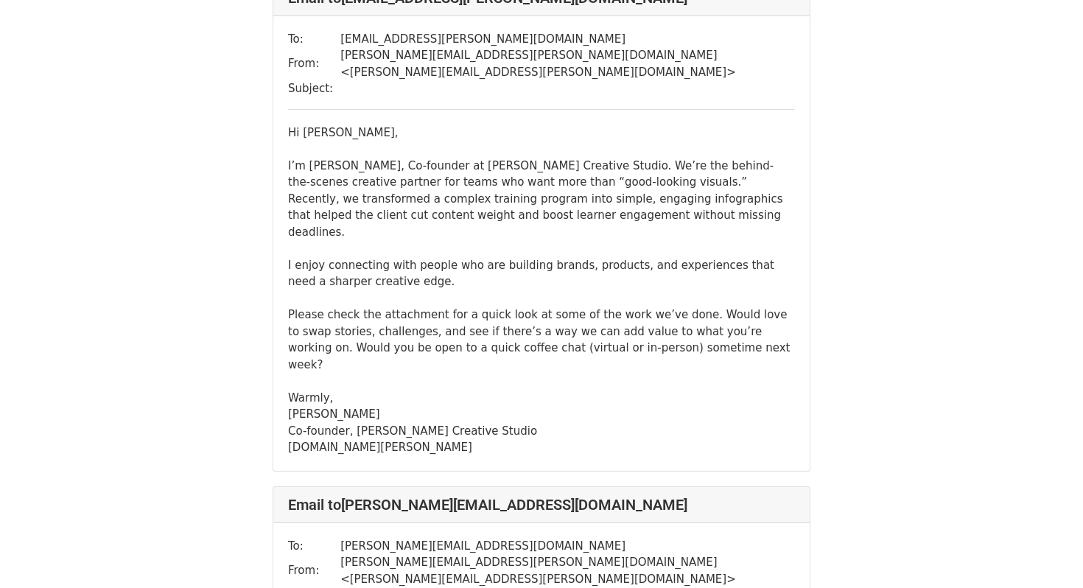
scroll to position [918, 0]
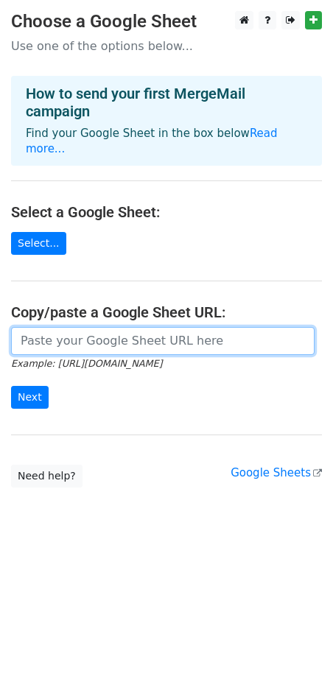
click at [70, 327] on input "url" at bounding box center [163, 341] width 304 height 28
type input "[URL][DOMAIN_NAME]"
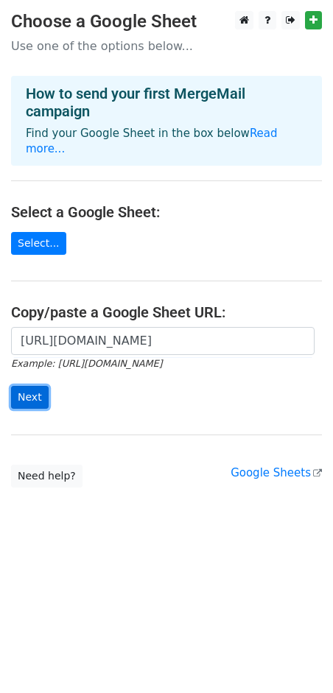
click at [33, 386] on input "Next" at bounding box center [30, 397] width 38 height 23
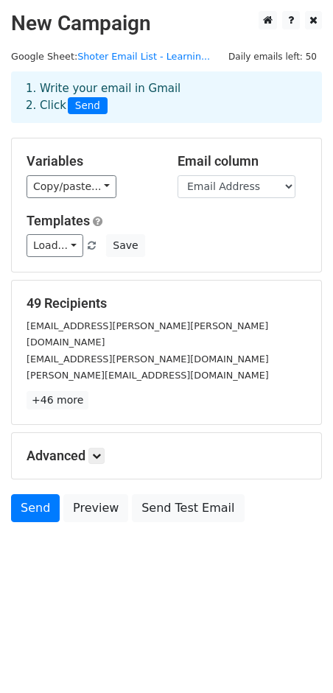
drag, startPoint x: 29, startPoint y: 304, endPoint x: 131, endPoint y: 304, distance: 102.4
click at [131, 304] on h5 "49 Recipients" at bounding box center [167, 303] width 280 height 16
click at [144, 312] on div "49 Recipients MannyKaur.Virdi@bunge.com Ajay.Tank@bunge.com arunjadhav@personal…" at bounding box center [167, 352] width 280 height 114
click at [94, 452] on icon at bounding box center [96, 456] width 9 height 9
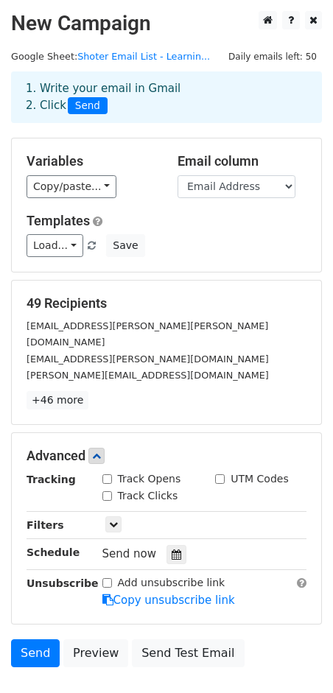
click at [109, 474] on input "Track Opens" at bounding box center [107, 479] width 10 height 10
checkbox input "true"
click at [108, 491] on input "Track Clicks" at bounding box center [107, 496] width 10 height 10
checkbox input "true"
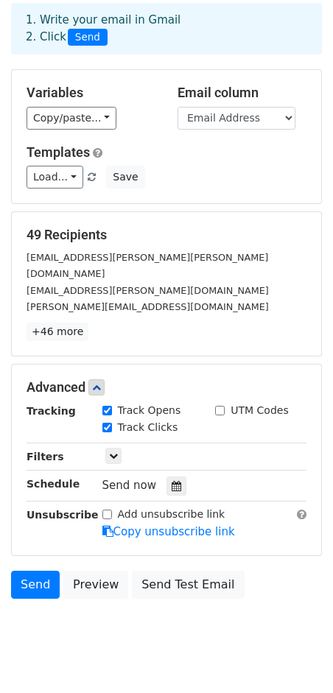
scroll to position [77, 0]
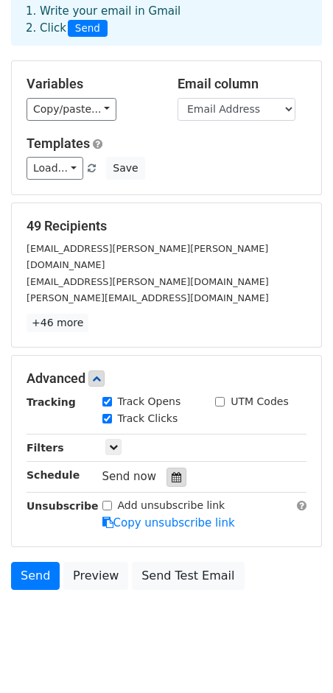
click at [176, 468] on div at bounding box center [177, 477] width 20 height 19
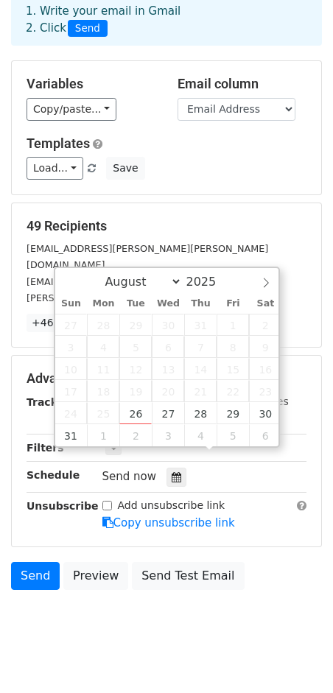
click at [195, 306] on span "Thu" at bounding box center [200, 304] width 32 height 10
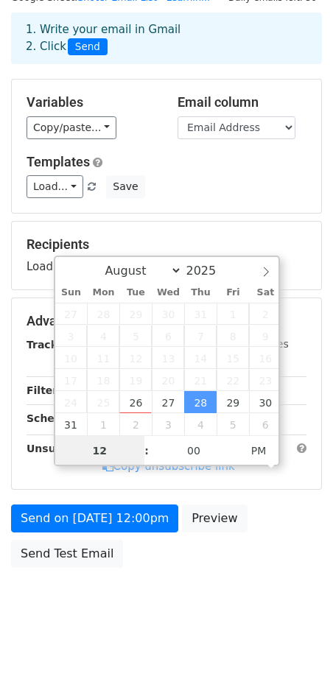
scroll to position [54, 0]
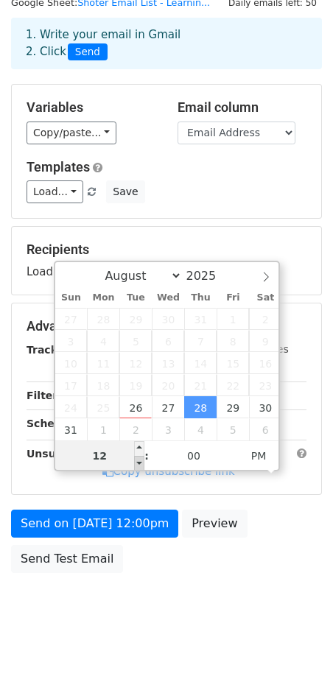
type input "2025-08-28 11:00"
type input "11"
click at [138, 463] on span at bounding box center [139, 463] width 10 height 15
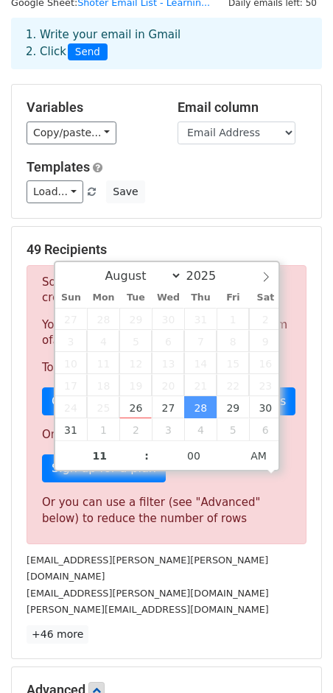
click at [239, 231] on div "49 Recipients Sorry, you don't have enough daily email credits to send these em…" at bounding box center [166, 443] width 309 height 432
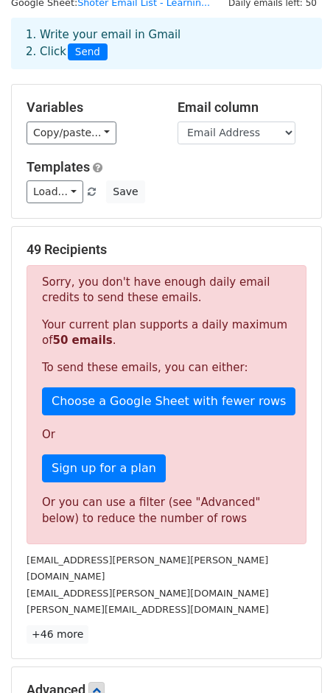
drag, startPoint x: 27, startPoint y: 247, endPoint x: 186, endPoint y: 248, distance: 159.1
click at [186, 248] on h5 "49 Recipients" at bounding box center [167, 250] width 280 height 16
drag, startPoint x: 110, startPoint y: 275, endPoint x: 242, endPoint y: 275, distance: 131.9
click at [242, 275] on p "Sorry, you don't have enough daily email credits to send these emails." at bounding box center [166, 290] width 249 height 31
drag, startPoint x: 60, startPoint y: 294, endPoint x: 200, endPoint y: 294, distance: 139.2
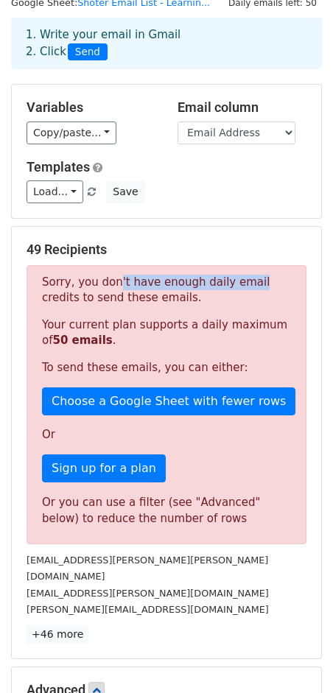
click at [200, 294] on p "Sorry, you don't have enough daily email credits to send these emails." at bounding box center [166, 290] width 249 height 31
click at [84, 327] on p "Your current plan supports a daily maximum of 50 emails ." at bounding box center [166, 333] width 249 height 31
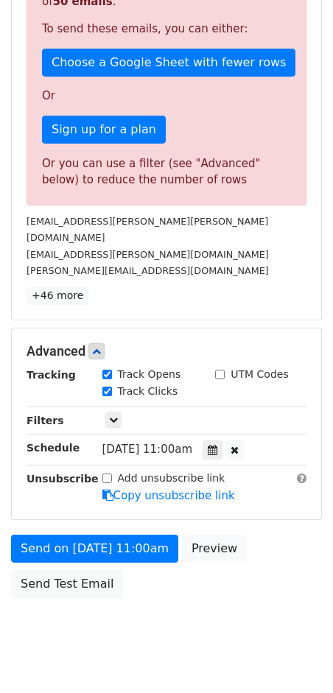
scroll to position [398, 0]
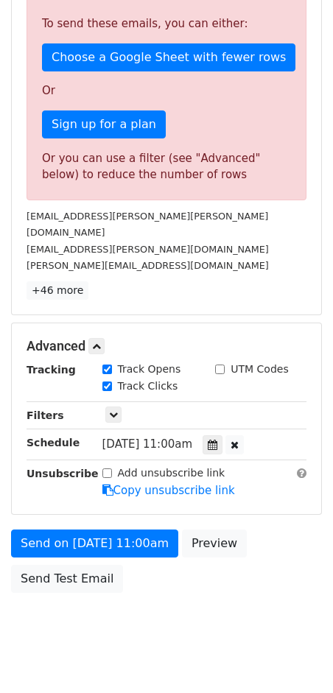
click at [55, 538] on div "Send on Aug 28 at 11:00am Preview Send Test Email" at bounding box center [166, 565] width 333 height 71
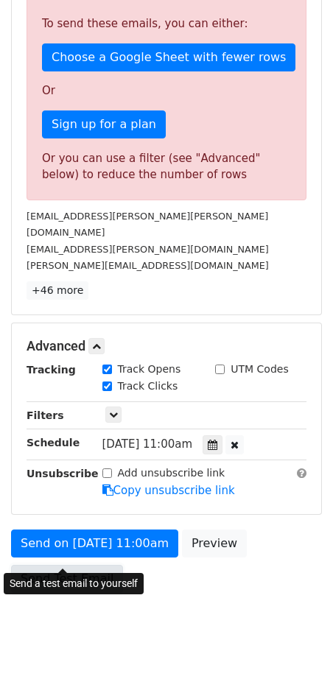
click at [54, 565] on link "Send Test Email" at bounding box center [67, 579] width 112 height 28
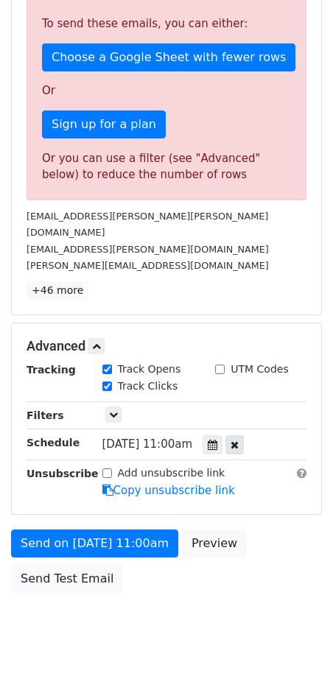
click at [239, 440] on icon at bounding box center [235, 445] width 8 height 10
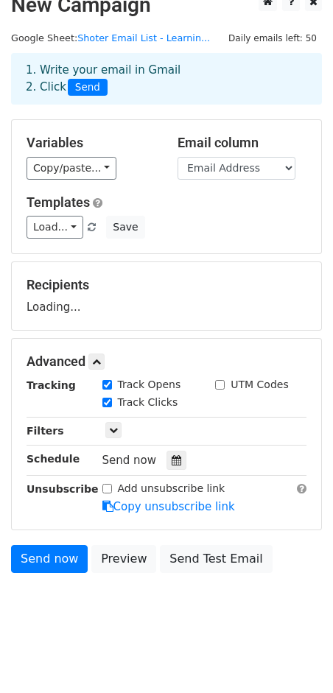
scroll to position [77, 0]
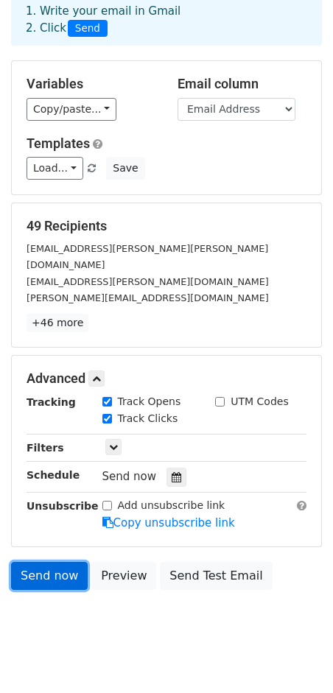
click at [50, 562] on link "Send now" at bounding box center [49, 576] width 77 height 28
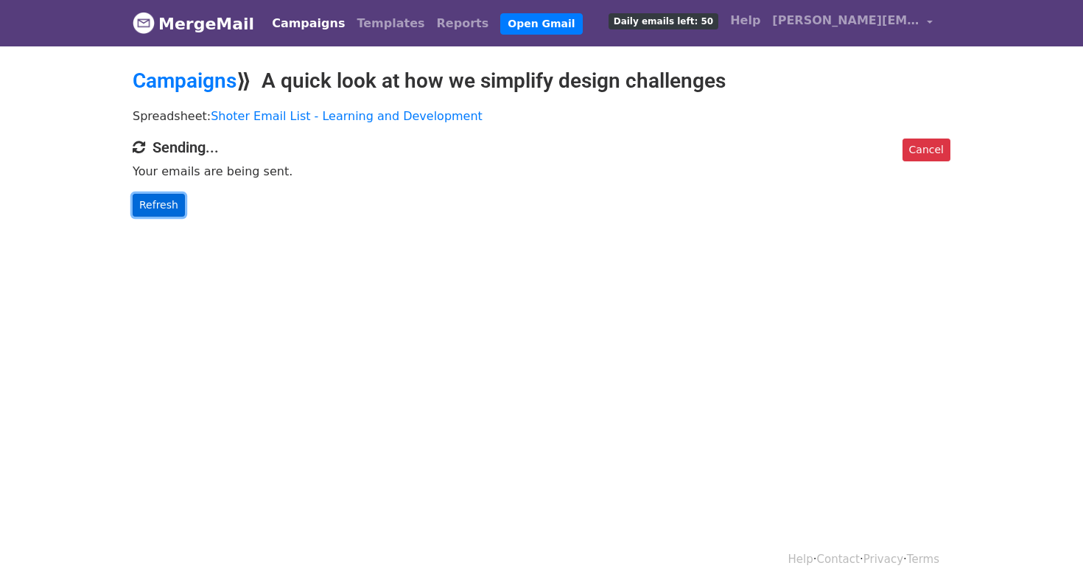
click at [149, 201] on link "Refresh" at bounding box center [159, 205] width 52 height 23
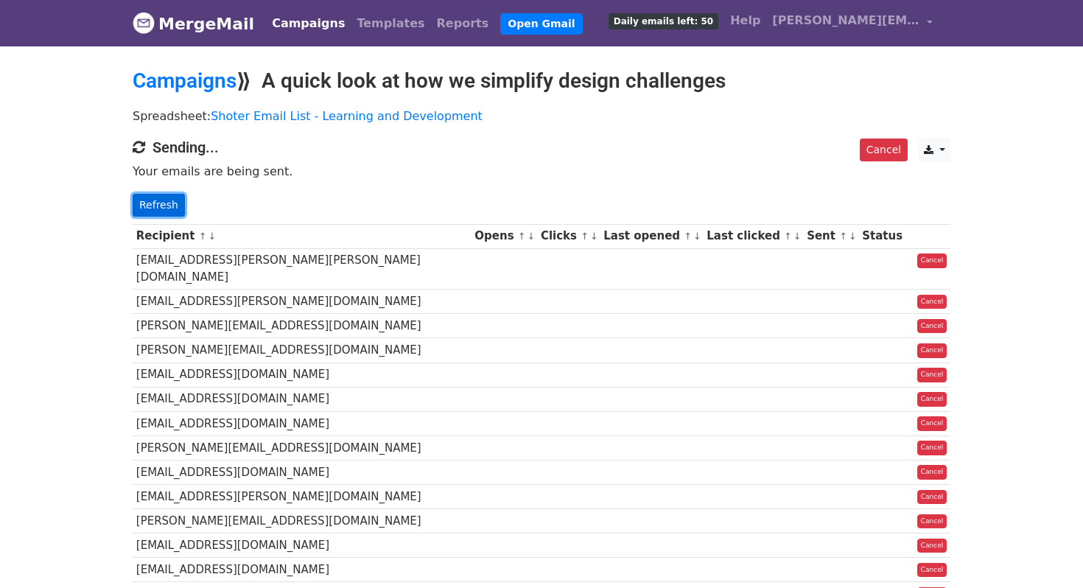
click at [159, 208] on link "Refresh" at bounding box center [159, 205] width 52 height 23
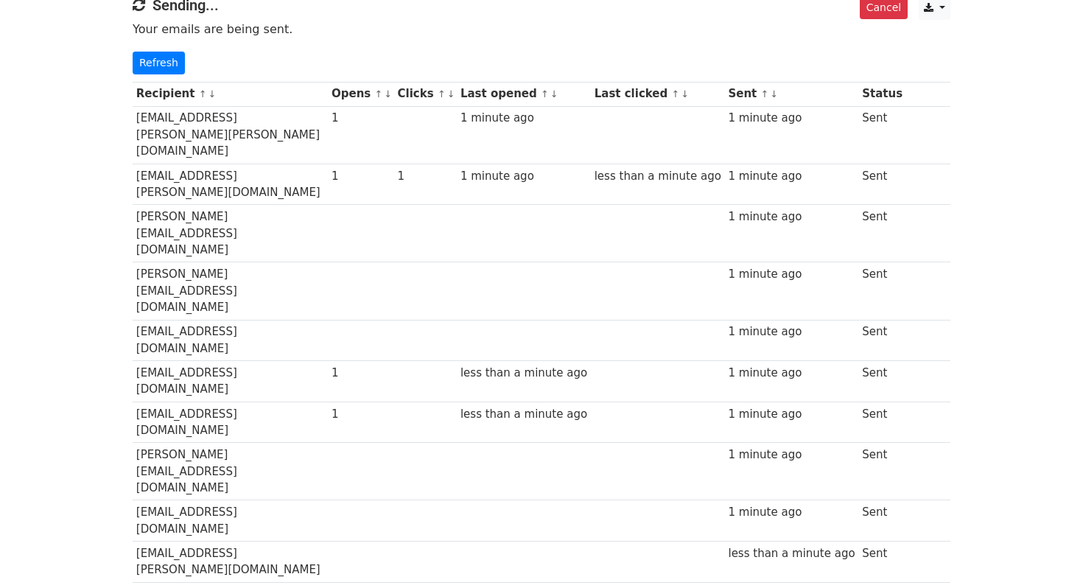
scroll to position [175, 0]
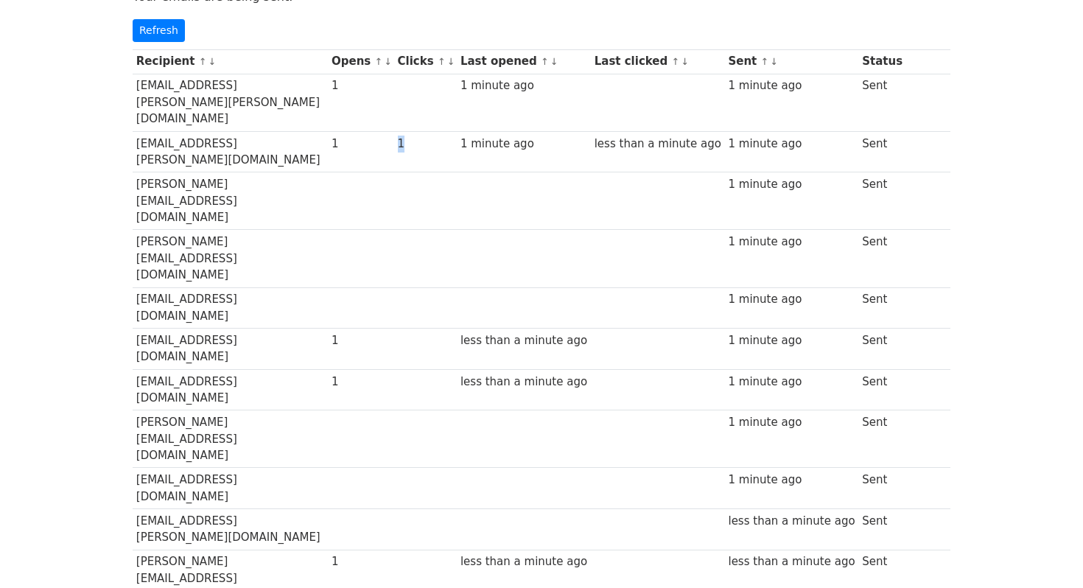
drag, startPoint x: 428, startPoint y: 109, endPoint x: 438, endPoint y: 109, distance: 9.6
click at [438, 131] on td "1" at bounding box center [425, 151] width 63 height 41
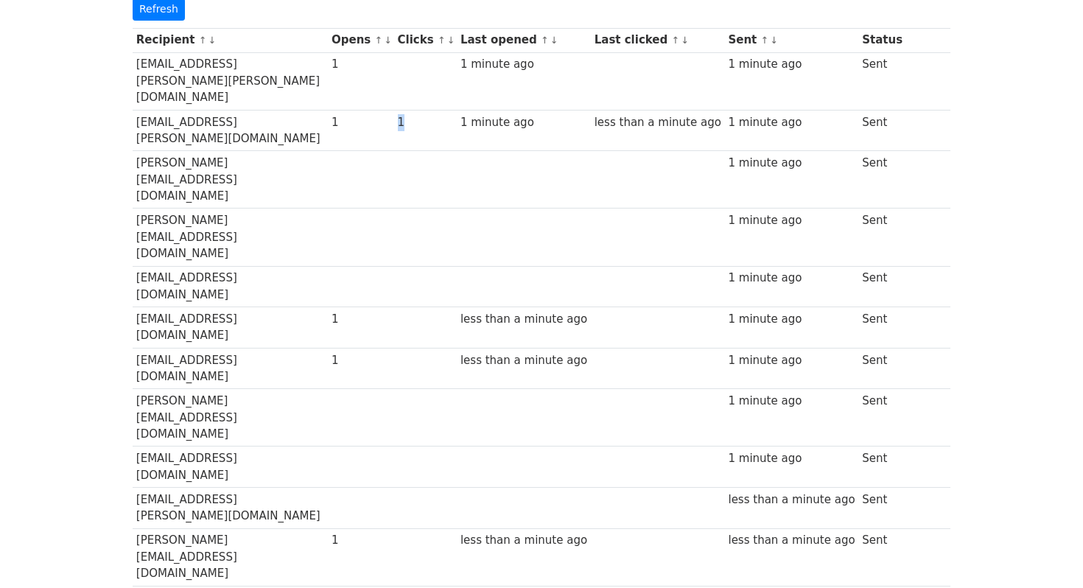
scroll to position [199, 0]
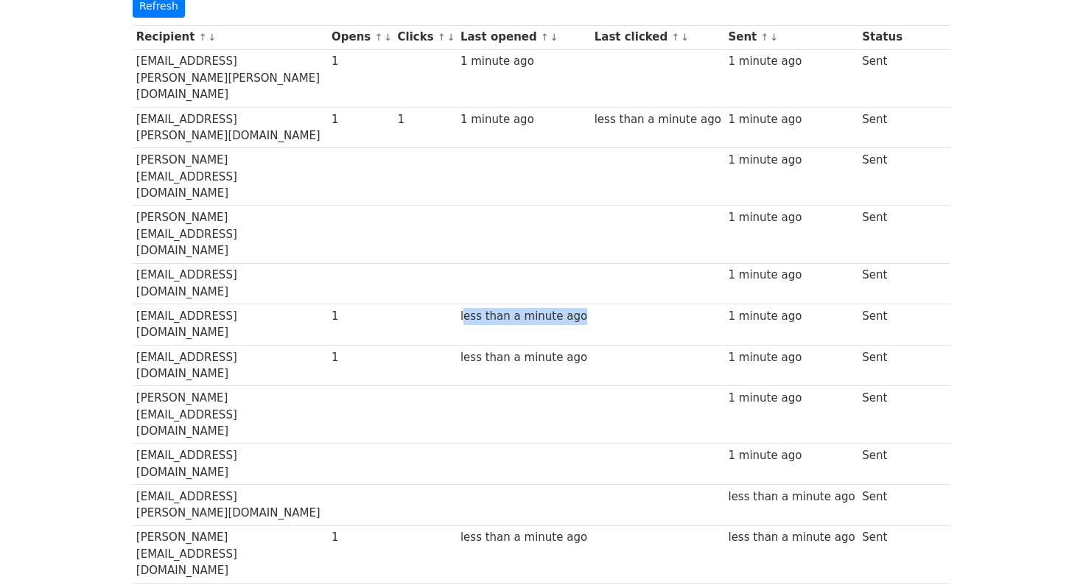
drag, startPoint x: 490, startPoint y: 182, endPoint x: 604, endPoint y: 182, distance: 114.2
click at [587, 308] on div "less than a minute ago" at bounding box center [523, 316] width 127 height 17
drag, startPoint x: 488, startPoint y: 206, endPoint x: 616, endPoint y: 206, distance: 128.2
click at [616, 345] on tr "hr@elixiatech.com 1 less than a minute ago 1 minute ago Sent" at bounding box center [542, 365] width 818 height 41
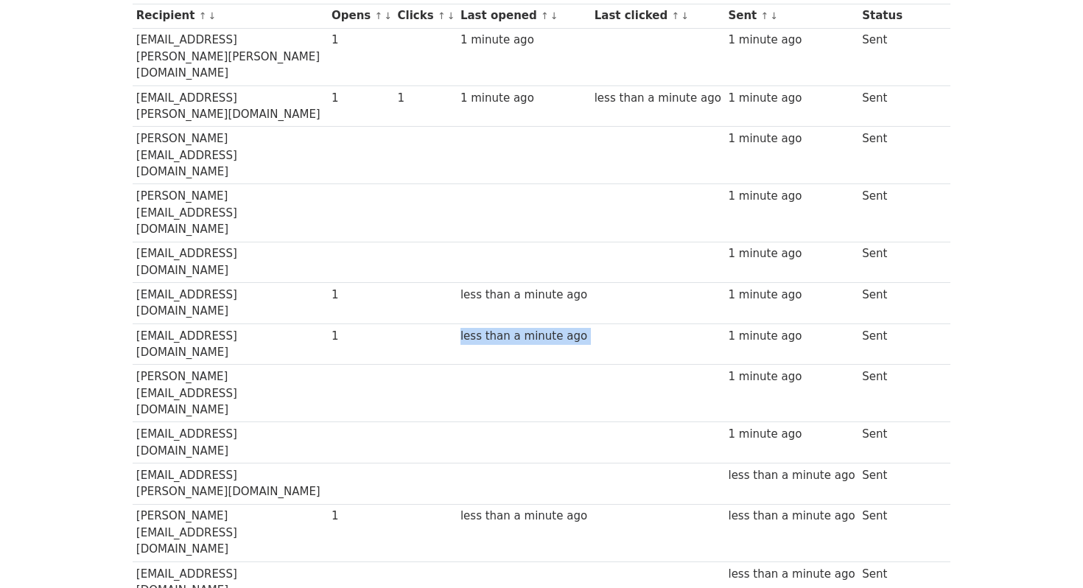
scroll to position [217, 0]
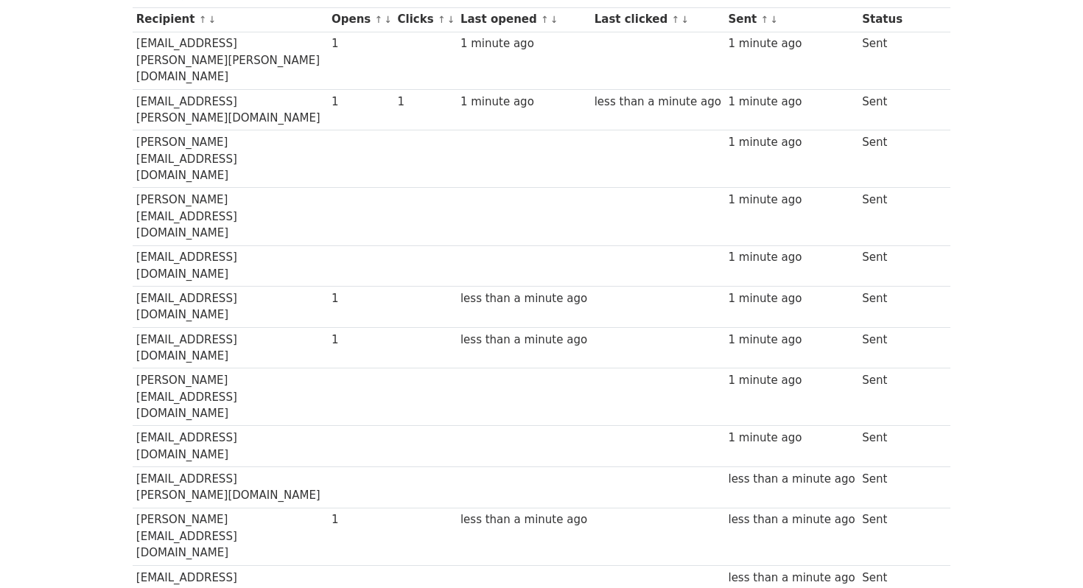
click at [438, 565] on td at bounding box center [425, 585] width 63 height 41
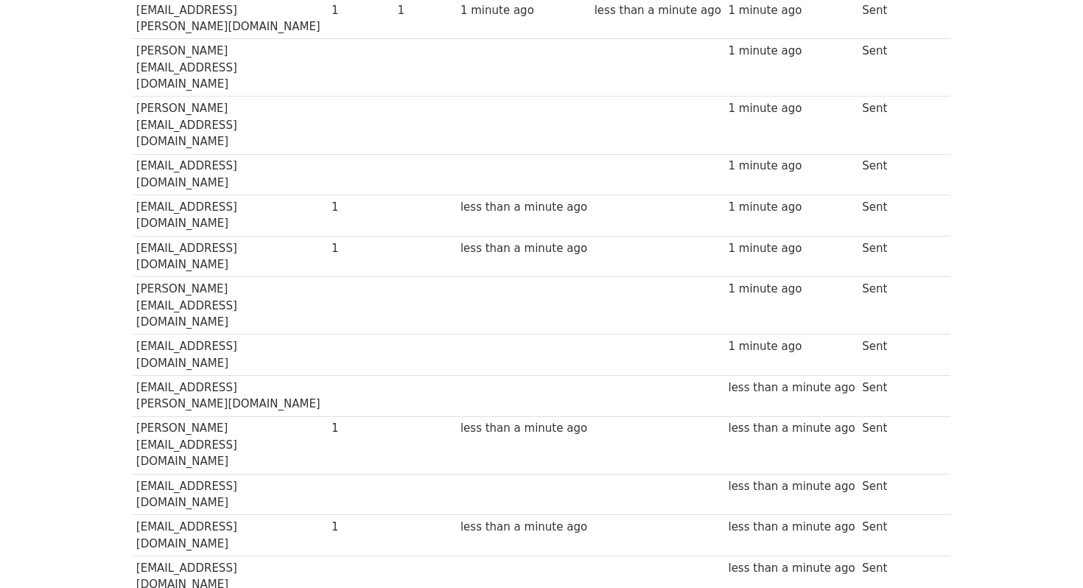
scroll to position [0, 0]
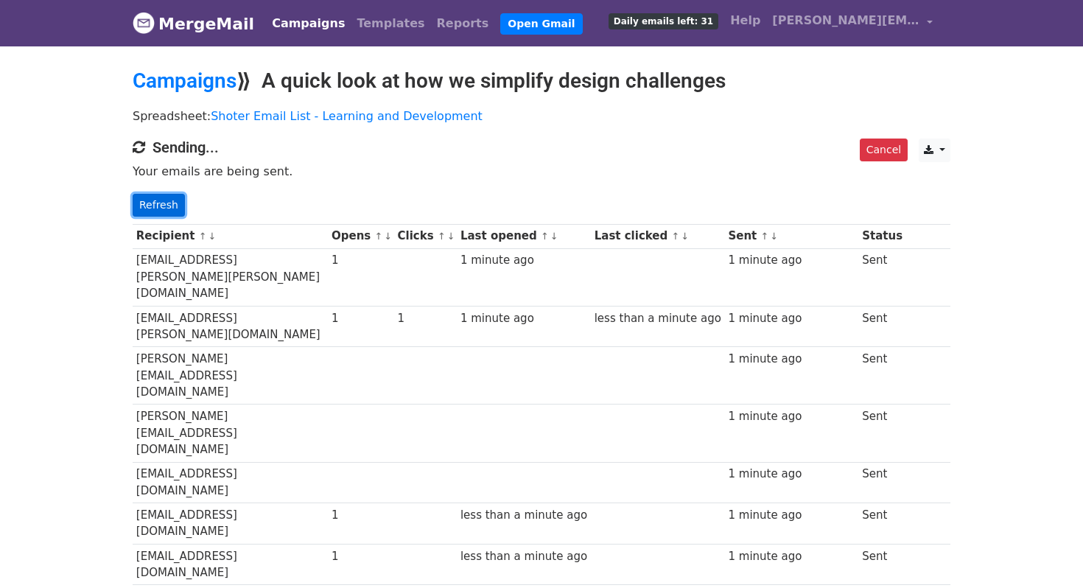
click at [157, 206] on link "Refresh" at bounding box center [159, 205] width 52 height 23
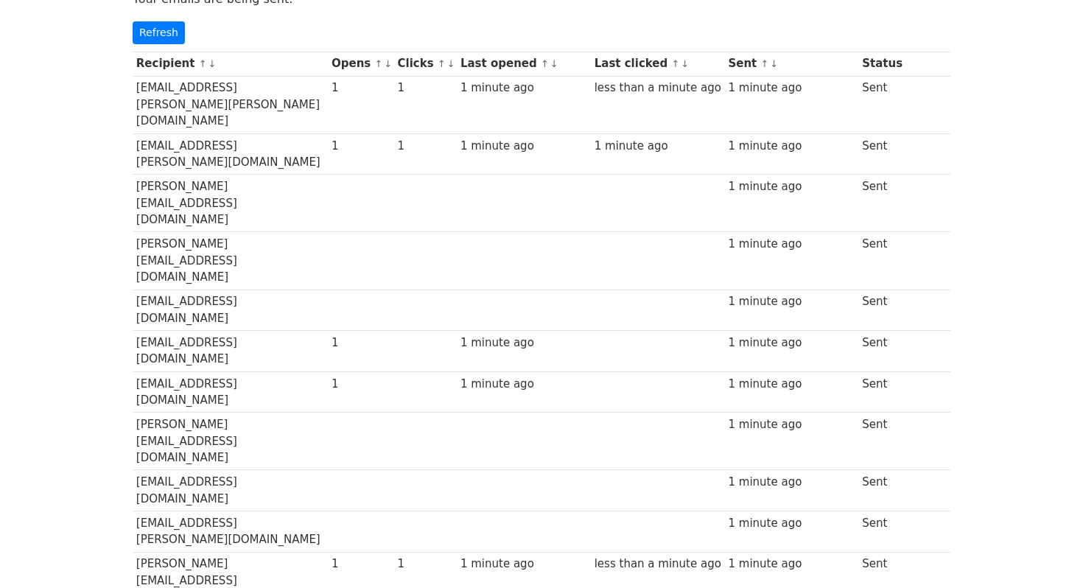
scroll to position [167, 0]
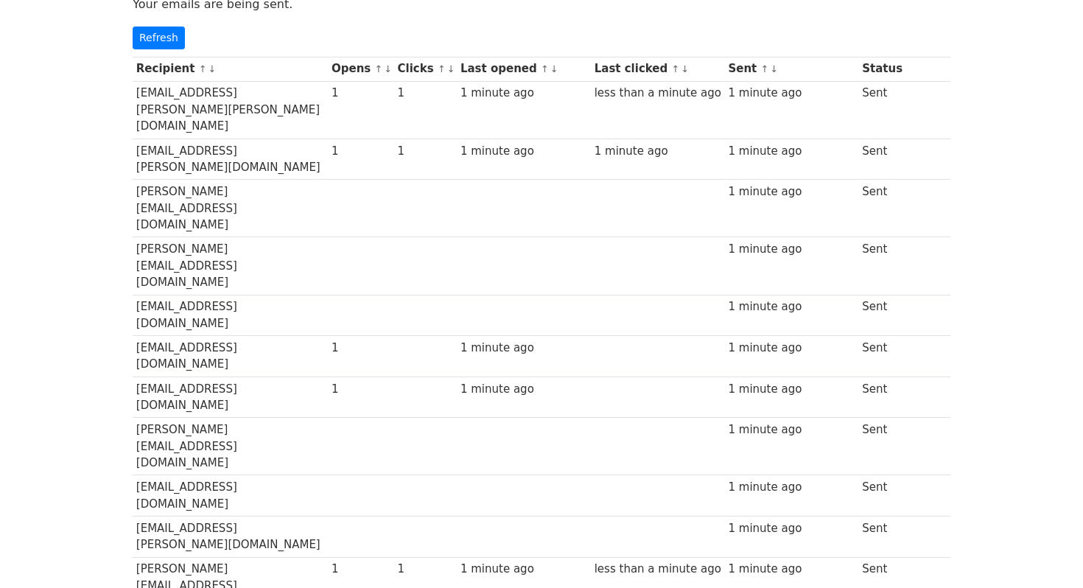
drag, startPoint x: 490, startPoint y: 384, endPoint x: 590, endPoint y: 384, distance: 100.2
drag, startPoint x: 616, startPoint y: 379, endPoint x: 753, endPoint y: 379, distance: 137.0
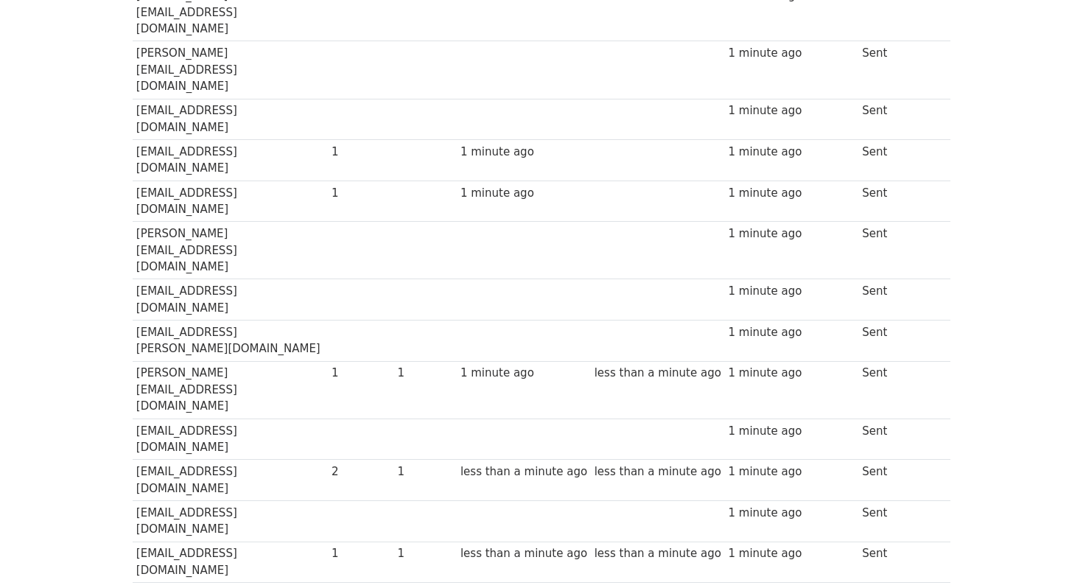
scroll to position [0, 0]
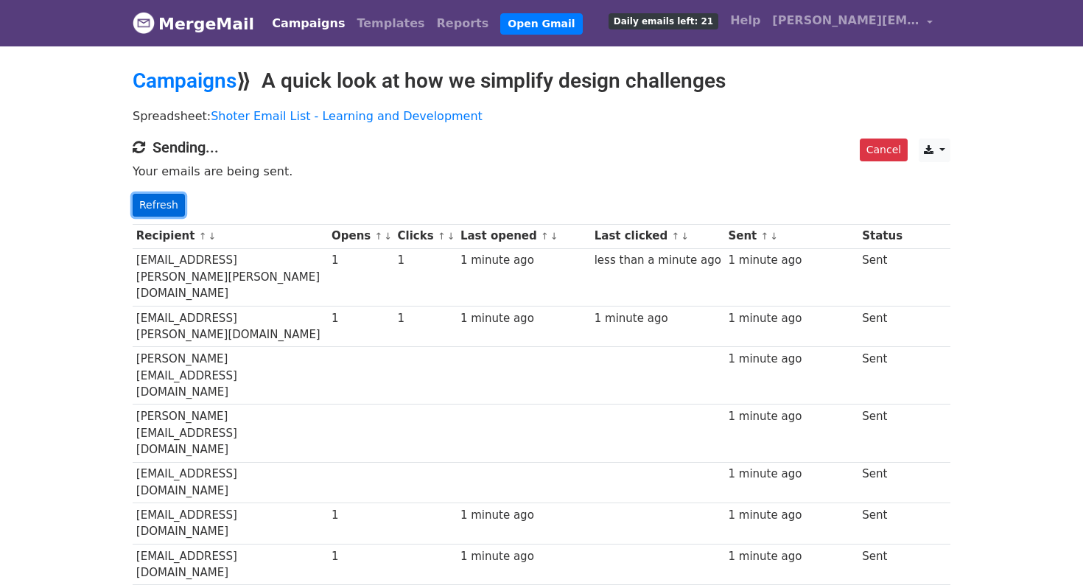
click at [166, 201] on link "Refresh" at bounding box center [159, 205] width 52 height 23
click at [153, 203] on link "Refresh" at bounding box center [159, 205] width 52 height 23
click at [160, 200] on link "Refresh" at bounding box center [159, 205] width 52 height 23
click at [176, 199] on link "Refresh" at bounding box center [159, 205] width 52 height 23
click at [161, 209] on link "Refresh" at bounding box center [159, 205] width 52 height 23
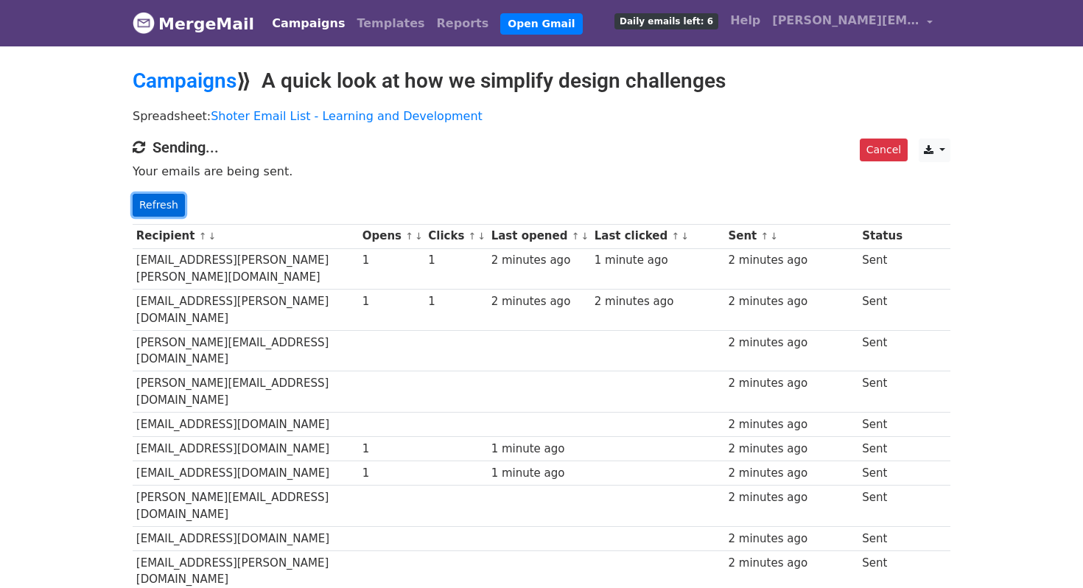
click at [153, 203] on link "Refresh" at bounding box center [159, 205] width 52 height 23
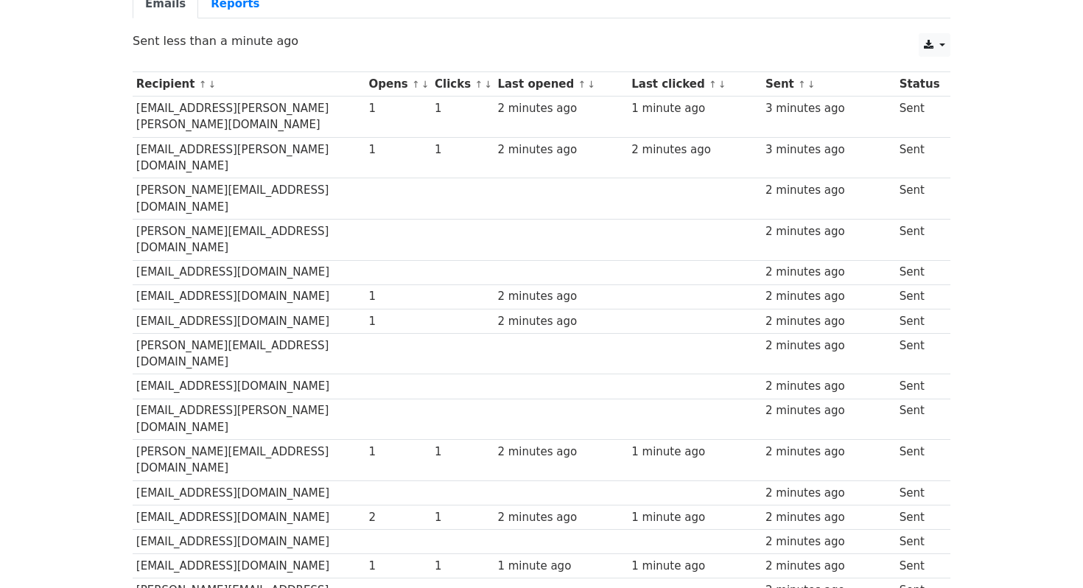
scroll to position [202, 0]
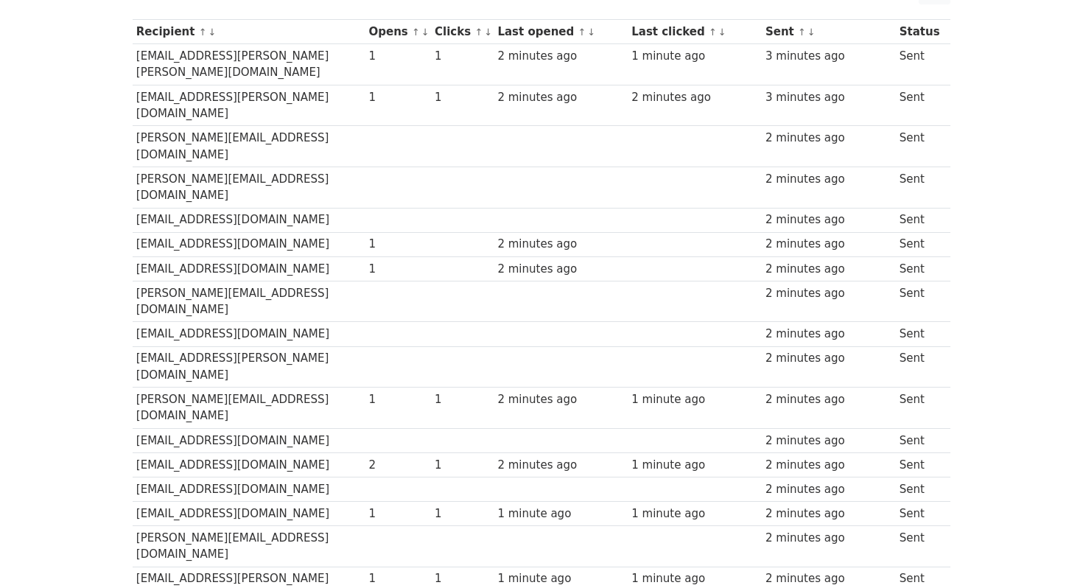
drag, startPoint x: 382, startPoint y: 52, endPoint x: 399, endPoint y: 53, distance: 17.7
click at [399, 53] on div "1" at bounding box center [398, 56] width 59 height 17
drag, startPoint x: 376, startPoint y: 82, endPoint x: 386, endPoint y: 82, distance: 9.6
click at [386, 85] on td "1" at bounding box center [398, 105] width 66 height 41
drag, startPoint x: 441, startPoint y: 55, endPoint x: 460, endPoint y: 55, distance: 18.4
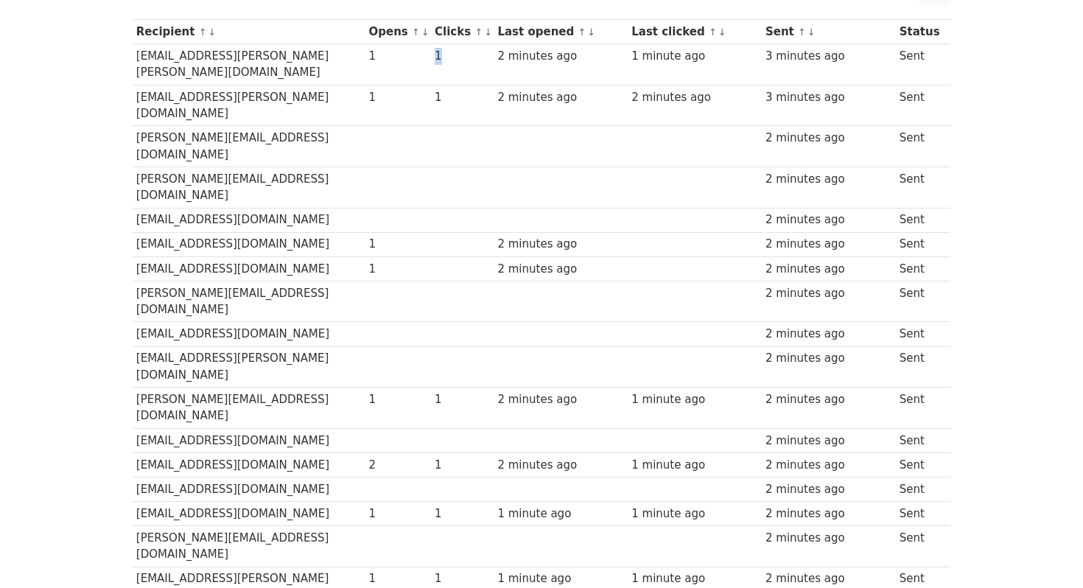
click at [460, 55] on td "1" at bounding box center [462, 64] width 63 height 41
drag, startPoint x: 443, startPoint y: 80, endPoint x: 483, endPoint y: 91, distance: 41.3
click at [483, 91] on td "1" at bounding box center [462, 105] width 63 height 41
click at [466, 89] on div "1" at bounding box center [463, 97] width 56 height 17
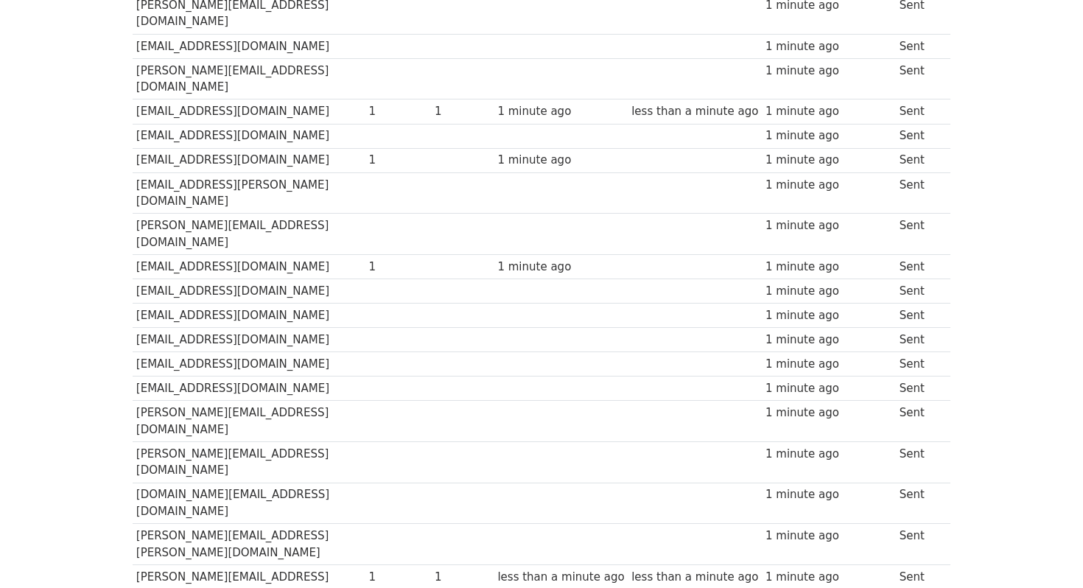
scroll to position [977, 0]
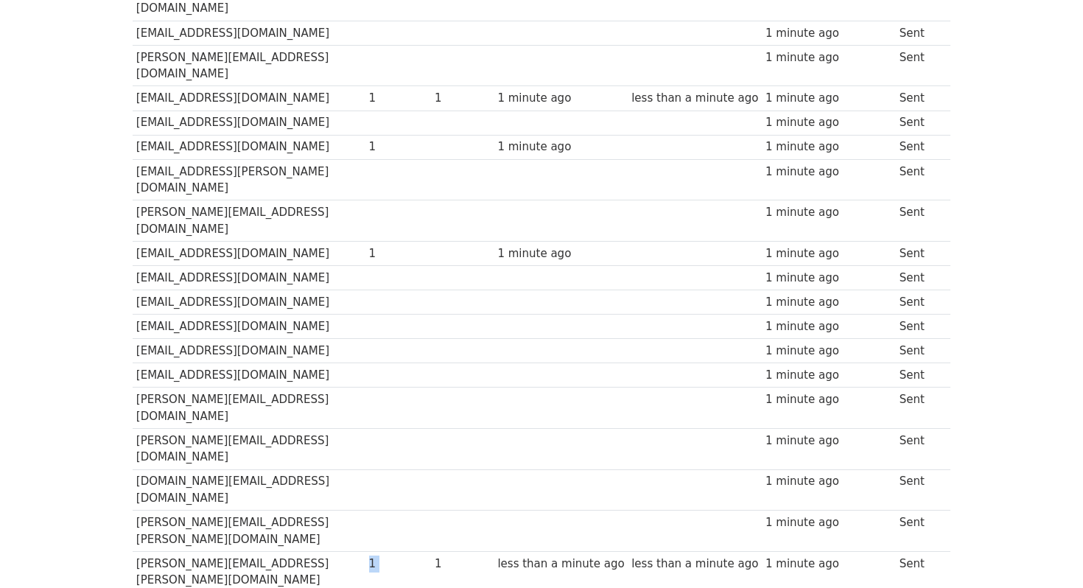
drag, startPoint x: 380, startPoint y: 233, endPoint x: 439, endPoint y: 233, distance: 58.9
click at [439, 551] on tr "[PERSON_NAME][EMAIL_ADDRESS][PERSON_NAME][DOMAIN_NAME] 1 1 less than a minute a…" at bounding box center [542, 571] width 818 height 41
drag, startPoint x: 447, startPoint y: 233, endPoint x: 456, endPoint y: 233, distance: 8.8
click at [456, 556] on div "1" at bounding box center [463, 564] width 56 height 17
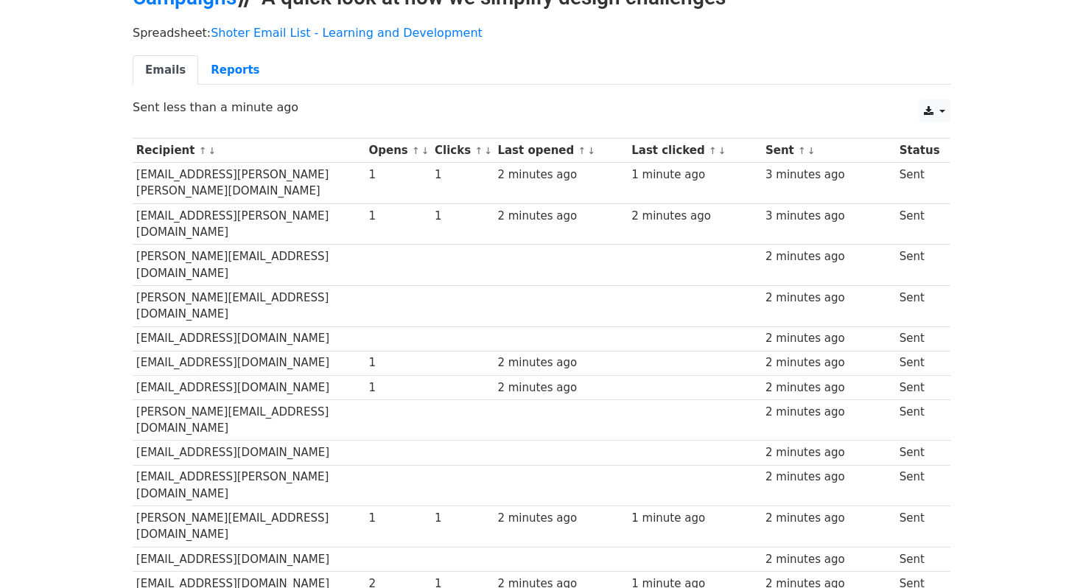
scroll to position [0, 0]
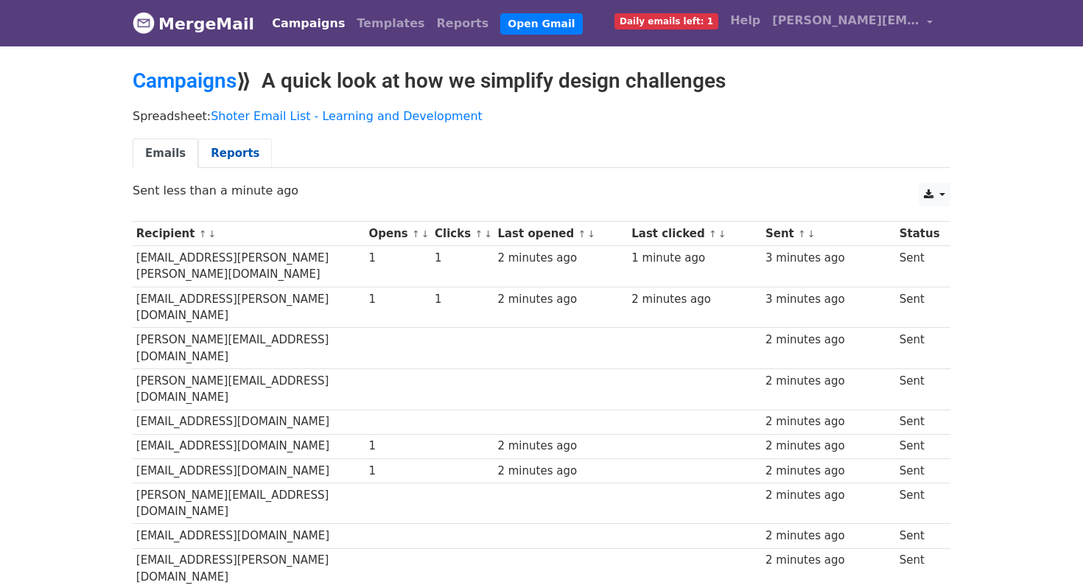
click at [217, 155] on link "Reports" at bounding box center [235, 154] width 74 height 30
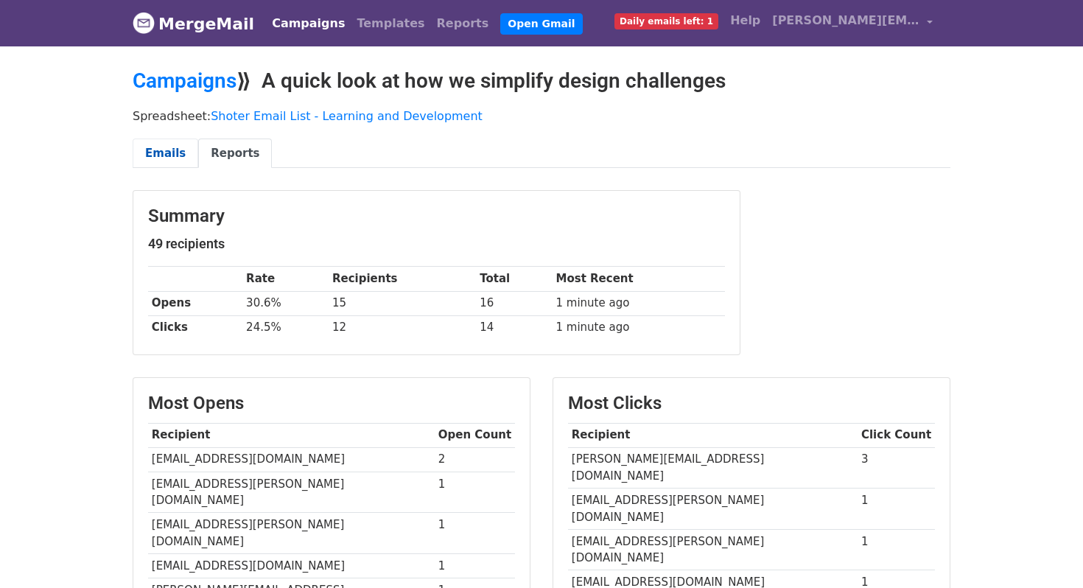
click at [167, 147] on link "Emails" at bounding box center [166, 154] width 66 height 30
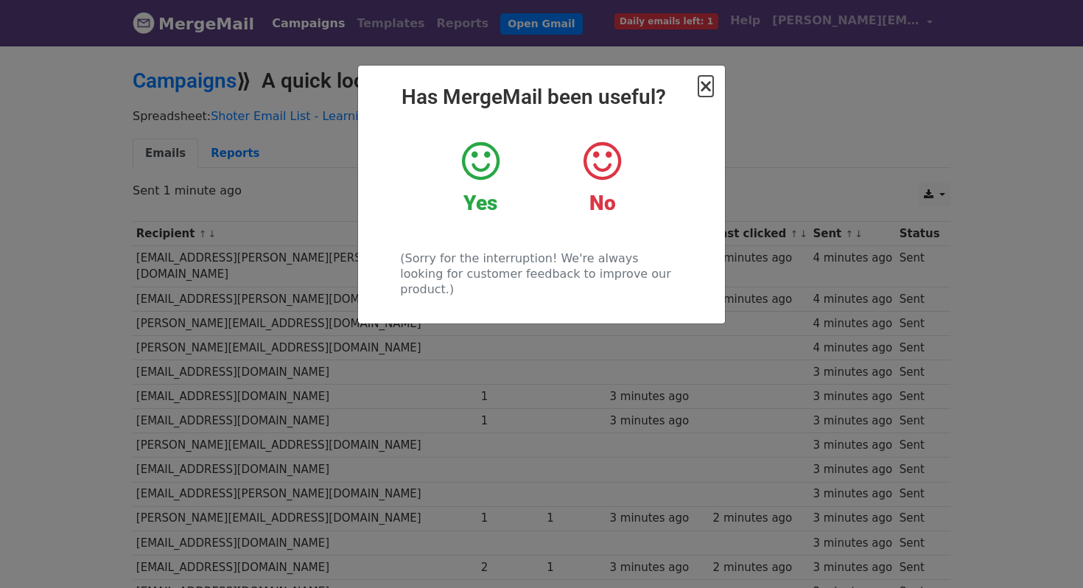
click at [707, 94] on span "×" at bounding box center [705, 86] width 15 height 21
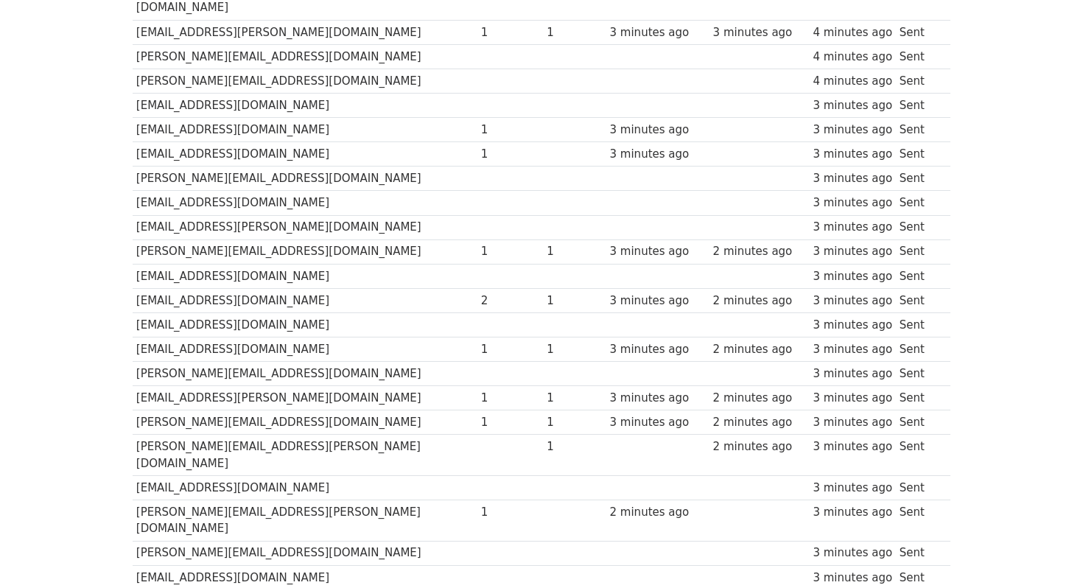
scroll to position [283, 0]
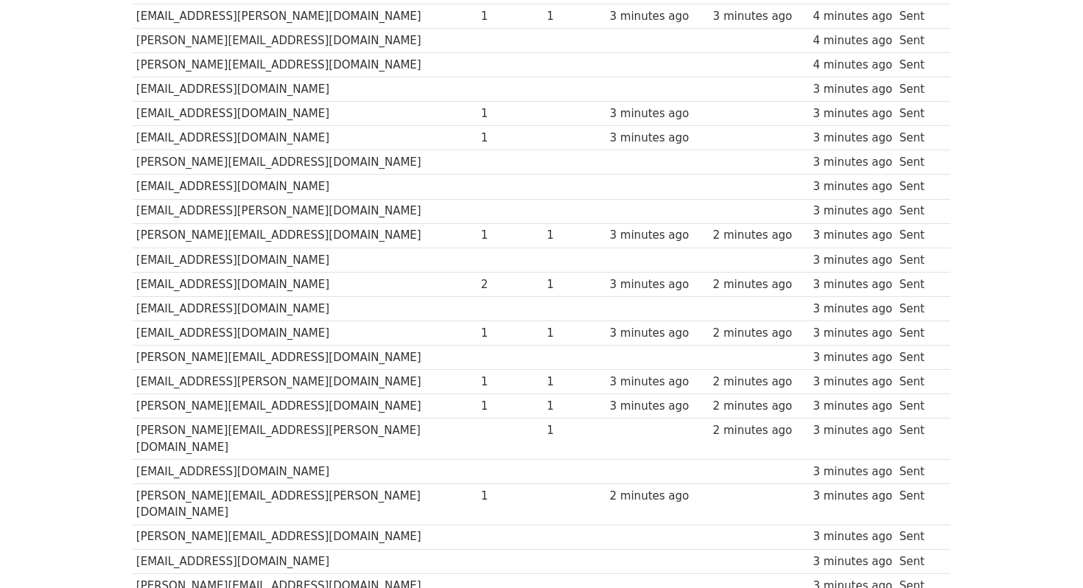
click at [543, 102] on td at bounding box center [574, 114] width 63 height 24
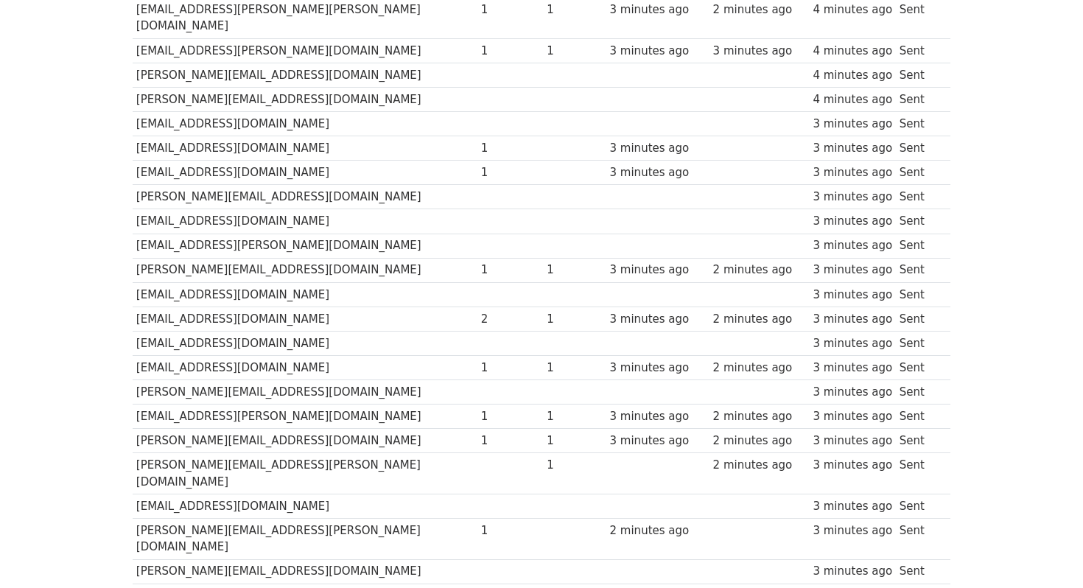
scroll to position [217, 0]
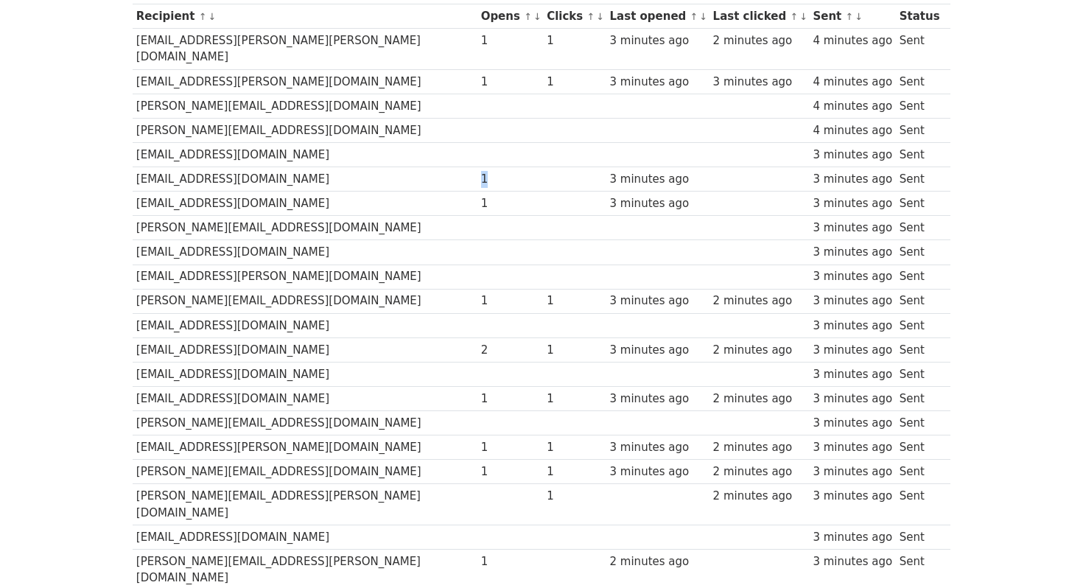
drag, startPoint x: 416, startPoint y: 160, endPoint x: 426, endPoint y: 160, distance: 9.6
click at [477, 167] on td "1" at bounding box center [510, 179] width 66 height 24
click at [487, 167] on td "1" at bounding box center [510, 179] width 66 height 24
drag, startPoint x: 416, startPoint y: 187, endPoint x: 505, endPoint y: 187, distance: 88.4
click at [505, 192] on tr "[EMAIL_ADDRESS][DOMAIN_NAME] 1 3 minutes ago 3 minutes ago Sent" at bounding box center [542, 204] width 818 height 24
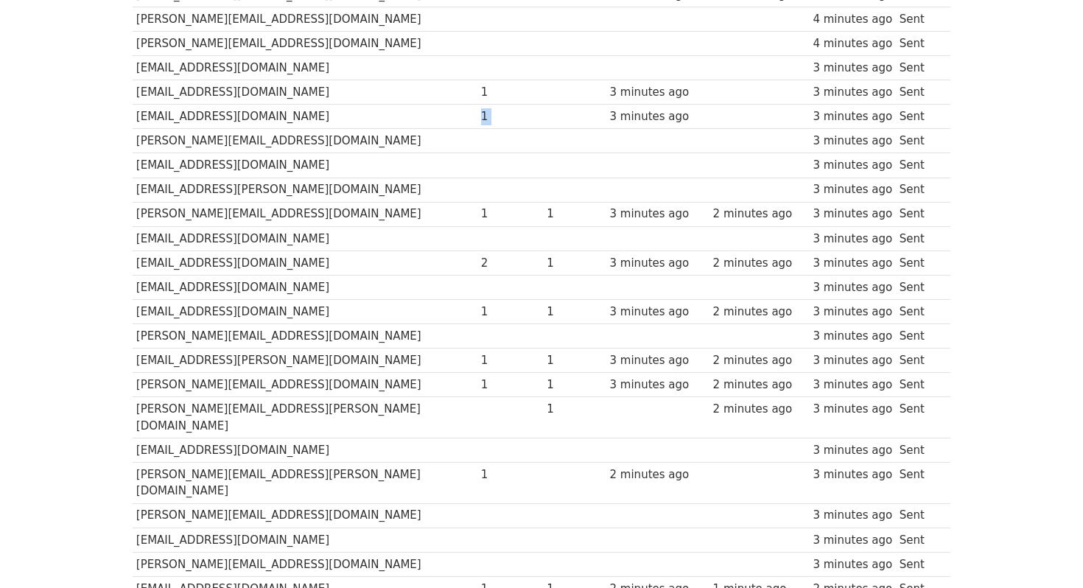
scroll to position [306, 0]
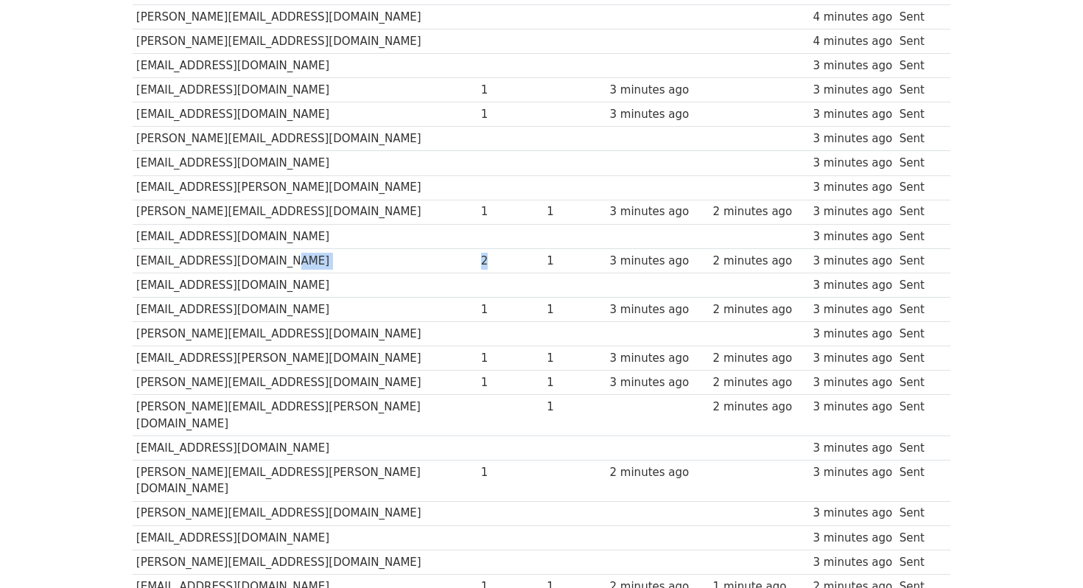
drag, startPoint x: 413, startPoint y: 242, endPoint x: 435, endPoint y: 242, distance: 22.1
click at [435, 248] on tr "[EMAIL_ADDRESS][DOMAIN_NAME] 2 1 3 minutes ago 2 minutes ago 3 minutes ago Sent" at bounding box center [542, 260] width 818 height 24
drag, startPoint x: 491, startPoint y: 237, endPoint x: 532, endPoint y: 238, distance: 40.5
click at [543, 248] on td "1" at bounding box center [574, 260] width 63 height 24
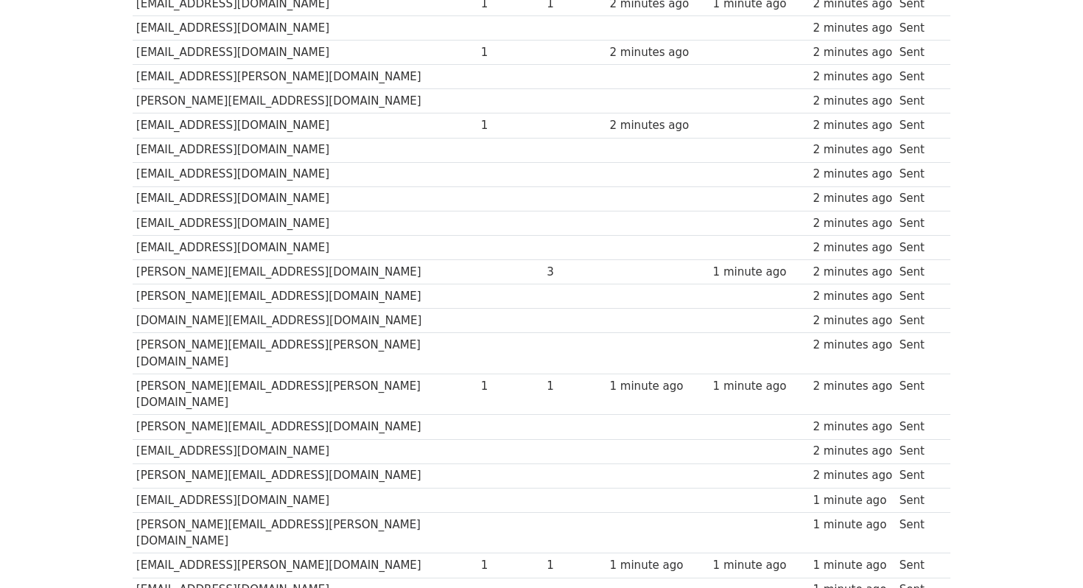
scroll to position [894, 0]
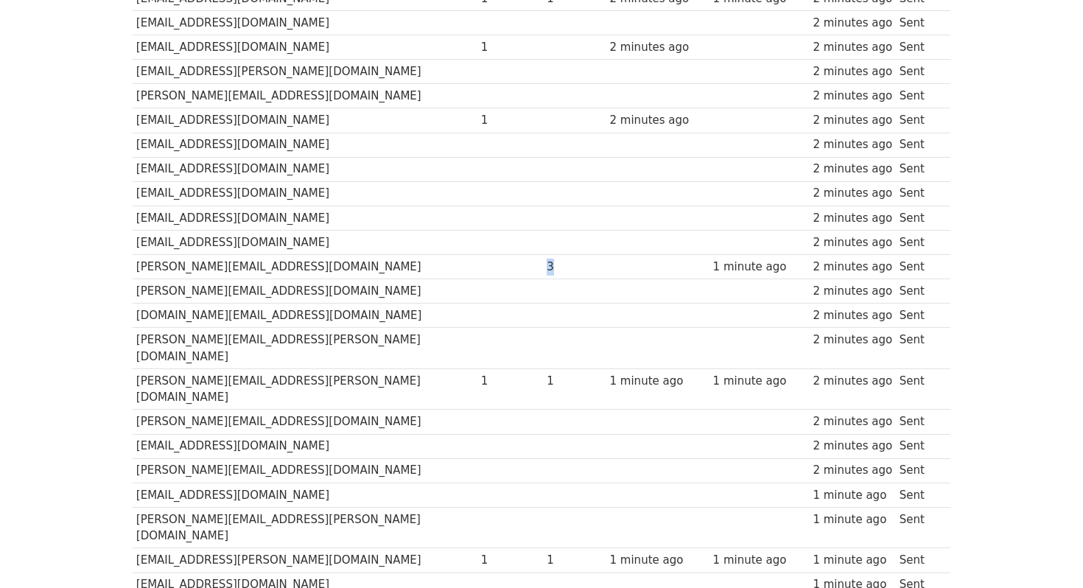
drag, startPoint x: 491, startPoint y: 215, endPoint x: 511, endPoint y: 215, distance: 19.9
click at [543, 254] on td "3" at bounding box center [574, 266] width 63 height 24
click at [477, 279] on td at bounding box center [510, 291] width 66 height 24
drag, startPoint x: 484, startPoint y: 220, endPoint x: 501, endPoint y: 220, distance: 16.9
click at [501, 254] on tr "[PERSON_NAME][EMAIL_ADDRESS][DOMAIN_NAME] 3 1 minute ago 2 minutes ago Sent" at bounding box center [542, 266] width 818 height 24
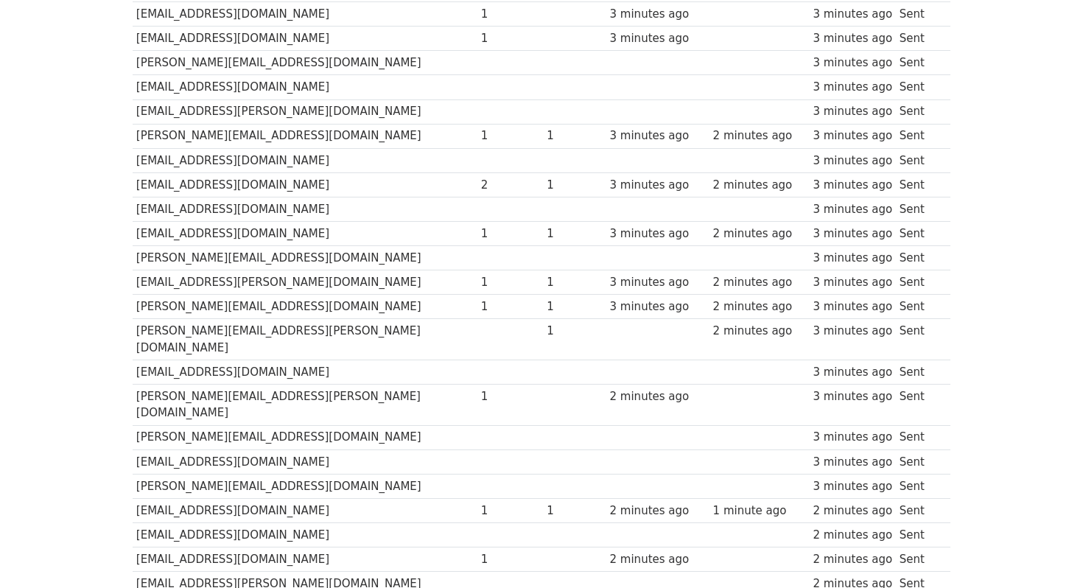
scroll to position [0, 0]
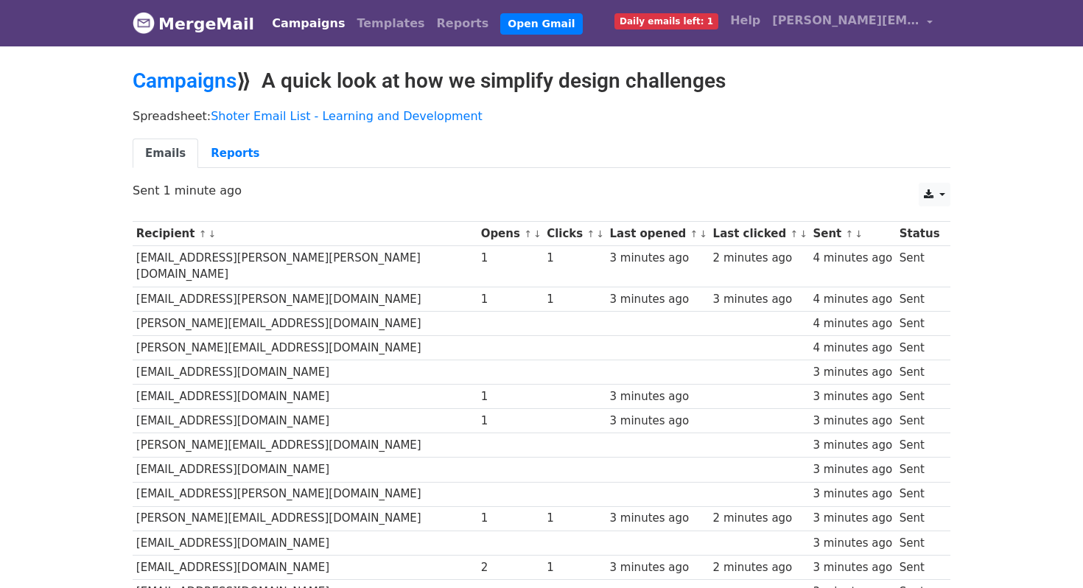
click at [280, 172] on div "Emails Reports" at bounding box center [542, 158] width 840 height 38
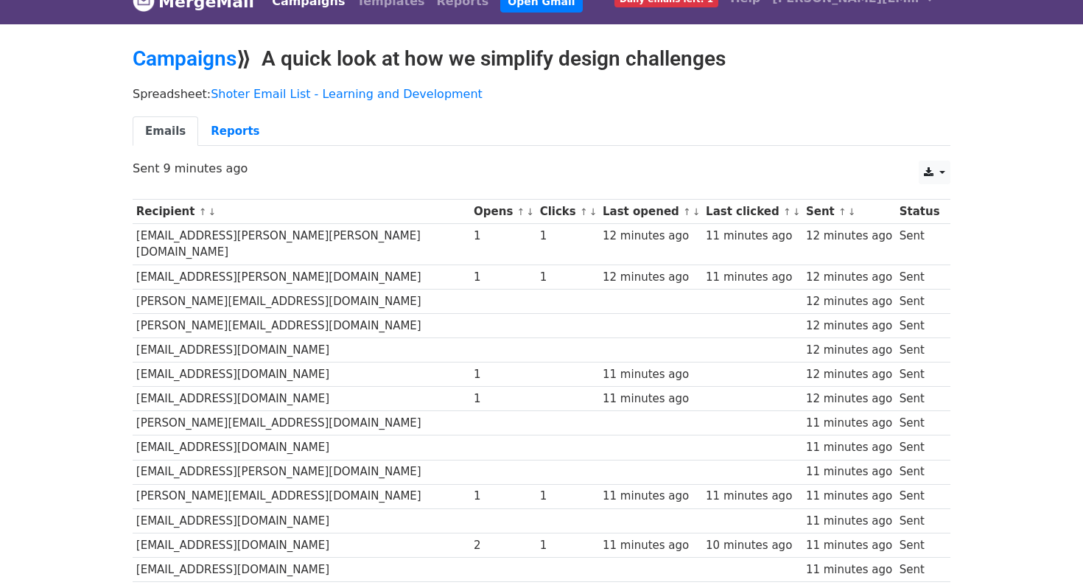
scroll to position [24, 0]
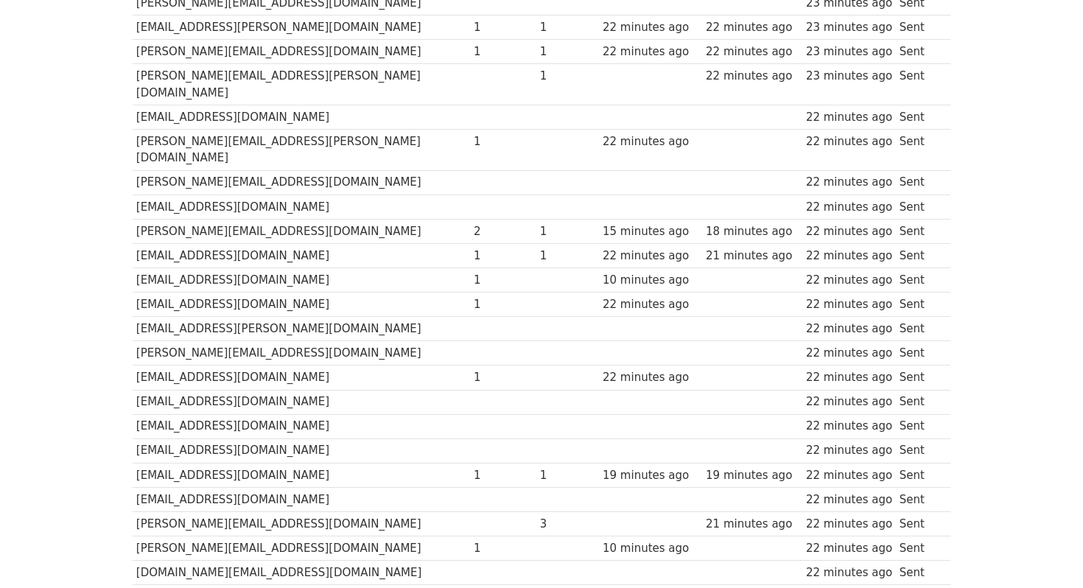
scroll to position [653, 0]
